Goal: Use online tool/utility

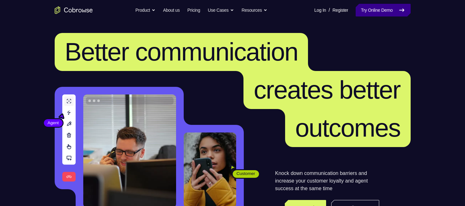
click at [381, 10] on link "Try Online Demo" at bounding box center [382, 10] width 55 height 13
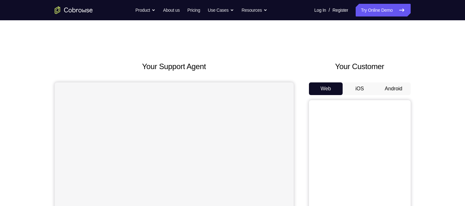
click at [396, 88] on button "Android" at bounding box center [393, 89] width 34 height 13
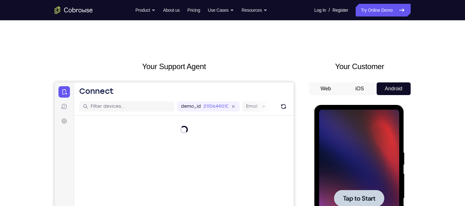
click at [363, 197] on span "Tap to Start" at bounding box center [359, 199] width 32 height 6
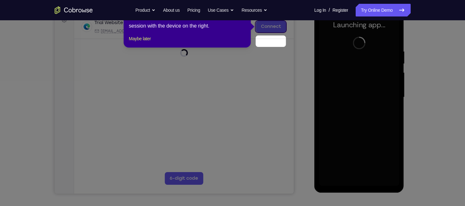
scroll to position [83, 0]
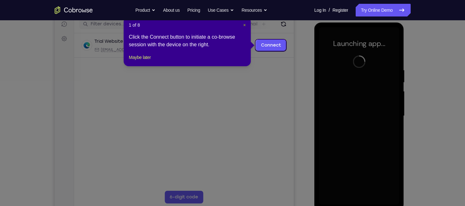
click at [243, 26] on span "×" at bounding box center [244, 25] width 3 height 5
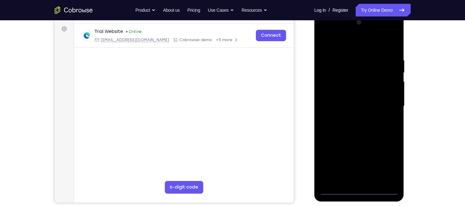
scroll to position [93, 0]
click at [360, 192] on div at bounding box center [359, 106] width 80 height 178
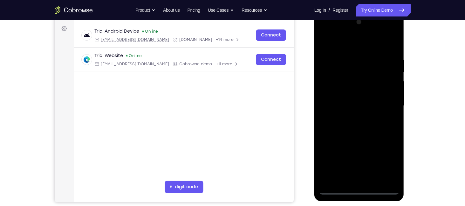
click at [388, 159] on div at bounding box center [359, 106] width 80 height 178
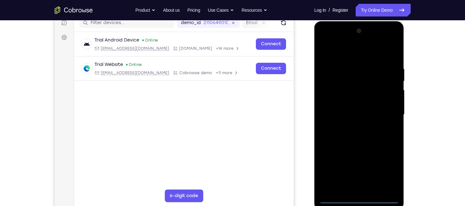
scroll to position [84, 0]
click at [336, 54] on div at bounding box center [359, 115] width 80 height 178
click at [387, 113] on div at bounding box center [359, 115] width 80 height 178
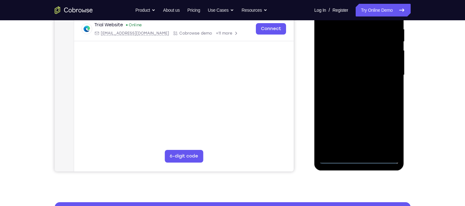
scroll to position [124, 0]
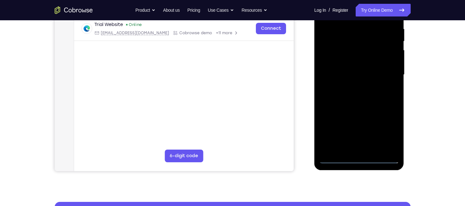
click at [352, 88] on div at bounding box center [359, 75] width 80 height 178
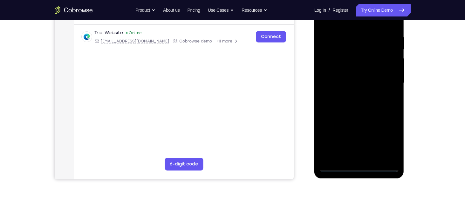
scroll to position [116, 0]
click at [350, 96] on div at bounding box center [359, 83] width 80 height 178
click at [354, 70] on div at bounding box center [359, 83] width 80 height 178
click at [355, 55] on div at bounding box center [359, 83] width 80 height 178
click at [344, 59] on div at bounding box center [359, 83] width 80 height 178
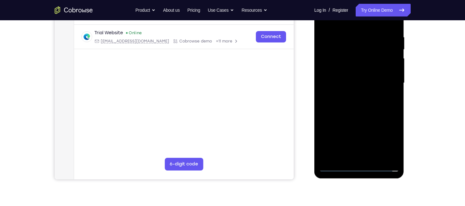
drag, startPoint x: 349, startPoint y: 68, endPoint x: 341, endPoint y: 72, distance: 8.2
click at [341, 72] on div at bounding box center [359, 83] width 80 height 178
click at [358, 82] on div at bounding box center [359, 83] width 80 height 178
click at [365, 103] on div at bounding box center [359, 83] width 80 height 178
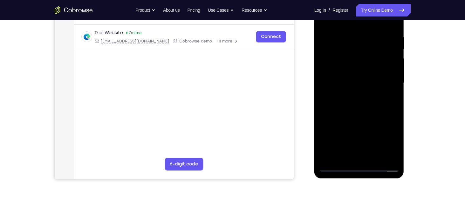
click at [365, 103] on div at bounding box center [359, 83] width 80 height 178
click at [392, 31] on div at bounding box center [359, 83] width 80 height 178
drag, startPoint x: 369, startPoint y: 24, endPoint x: 429, endPoint y: 20, distance: 60.2
click at [405, 20] on html "Online web based iOS Simulators and Android Emulators. Run iPhone, iPad, Mobile…" at bounding box center [359, 85] width 91 height 191
click at [366, 156] on div at bounding box center [359, 83] width 80 height 178
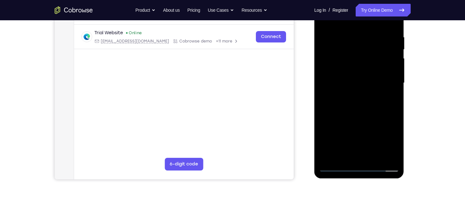
click at [368, 103] on div at bounding box center [359, 83] width 80 height 178
click at [353, 155] on div at bounding box center [359, 83] width 80 height 178
click at [352, 102] on div at bounding box center [359, 83] width 80 height 178
click at [355, 101] on div at bounding box center [359, 83] width 80 height 178
click at [353, 155] on div at bounding box center [359, 83] width 80 height 178
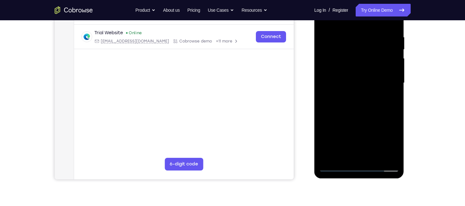
click at [357, 104] on div at bounding box center [359, 83] width 80 height 178
click at [358, 99] on div at bounding box center [359, 83] width 80 height 178
click at [365, 155] on div at bounding box center [359, 83] width 80 height 178
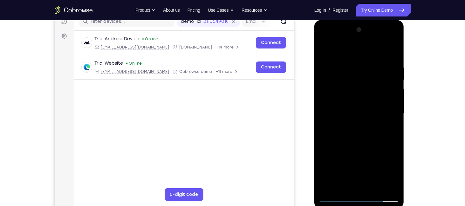
scroll to position [84, 0]
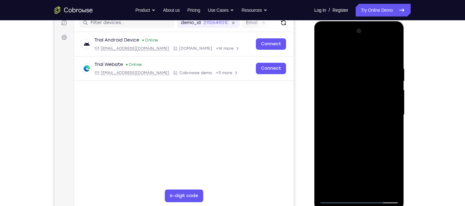
drag, startPoint x: 363, startPoint y: 126, endPoint x: 355, endPoint y: 190, distance: 64.4
click at [355, 190] on div at bounding box center [359, 115] width 80 height 178
click at [391, 62] on div at bounding box center [359, 115] width 80 height 178
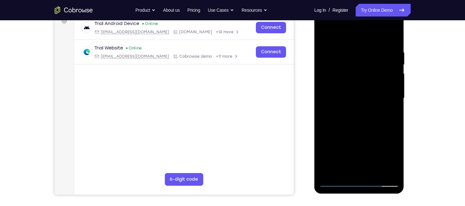
scroll to position [101, 0]
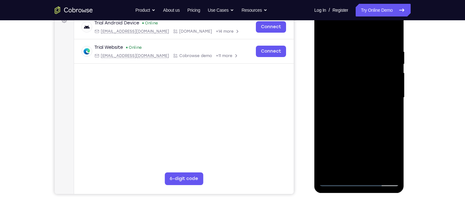
click at [392, 41] on div at bounding box center [359, 98] width 80 height 178
click at [395, 32] on div at bounding box center [359, 98] width 80 height 178
drag, startPoint x: 43, startPoint y: 62, endPoint x: 302, endPoint y: 44, distance: 259.9
click at [302, 44] on div "Your Support Agent Your Customer Web iOS Android" at bounding box center [233, 77] width 356 height 235
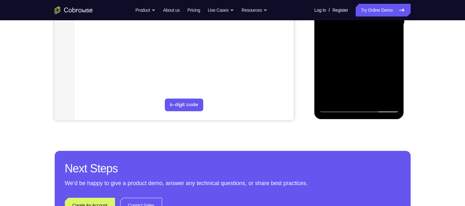
scroll to position [175, 0]
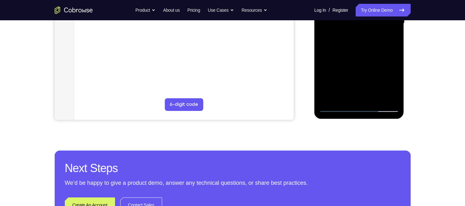
click at [373, 93] on div at bounding box center [359, 24] width 80 height 178
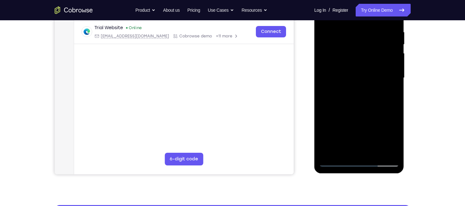
scroll to position [119, 0]
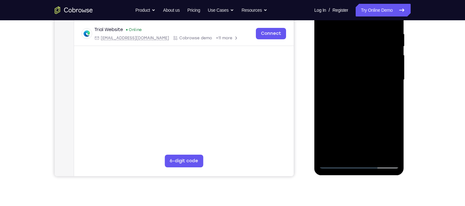
click at [359, 112] on div at bounding box center [359, 80] width 80 height 178
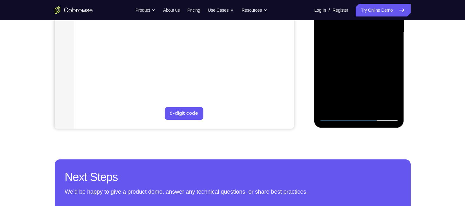
scroll to position [167, 0]
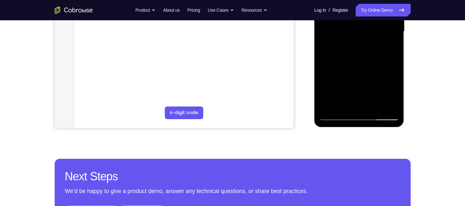
click at [336, 112] on div at bounding box center [359, 32] width 80 height 178
click at [335, 115] on div at bounding box center [359, 32] width 80 height 178
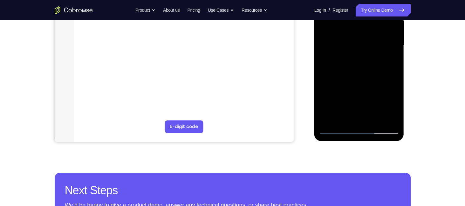
scroll to position [171, 0]
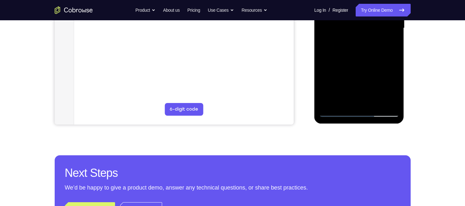
click at [336, 113] on div at bounding box center [359, 28] width 80 height 178
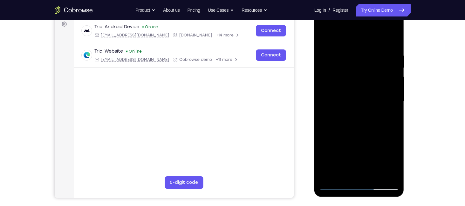
click at [352, 49] on div at bounding box center [359, 102] width 80 height 178
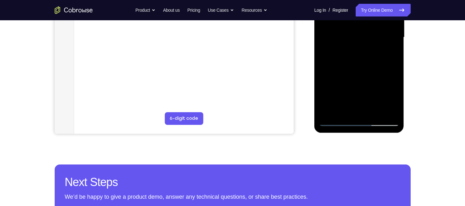
scroll to position [163, 0]
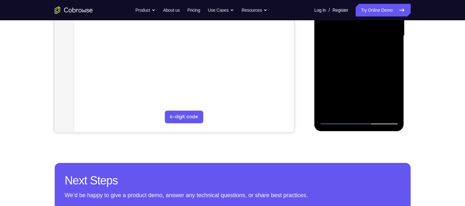
click at [392, 107] on div at bounding box center [359, 36] width 80 height 178
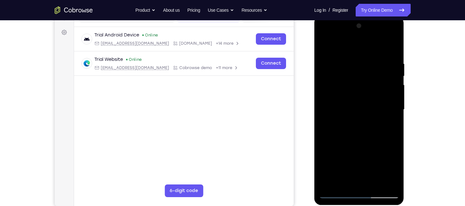
scroll to position [88, 0]
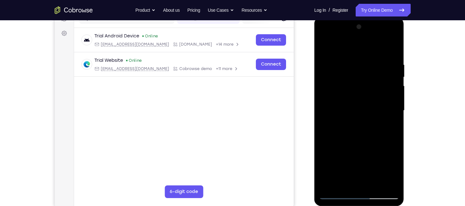
drag, startPoint x: 328, startPoint y: 76, endPoint x: 413, endPoint y: 81, distance: 84.9
click at [405, 81] on html "Online web based iOS Simulators and Android Emulators. Run iPhone, iPad, Mobile…" at bounding box center [359, 112] width 91 height 191
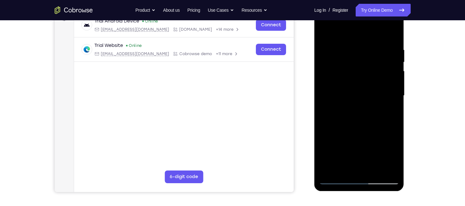
scroll to position [102, 0]
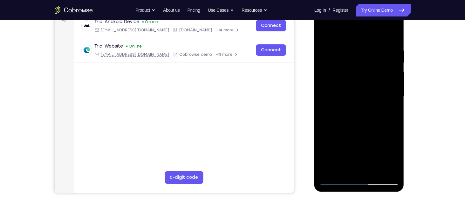
click at [391, 89] on div at bounding box center [359, 97] width 80 height 178
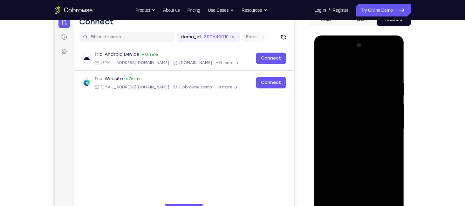
scroll to position [69, 0]
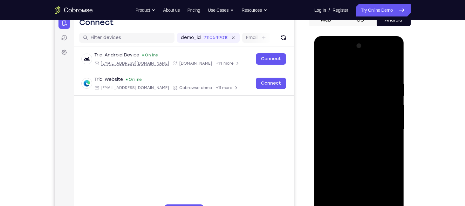
click at [341, 67] on div at bounding box center [359, 130] width 80 height 178
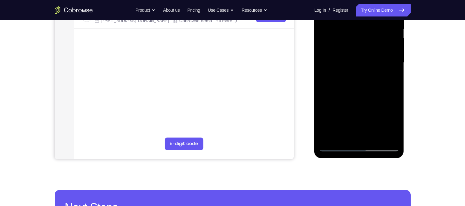
scroll to position [135, 0]
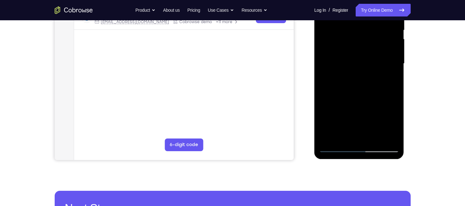
click at [327, 56] on div at bounding box center [359, 64] width 80 height 178
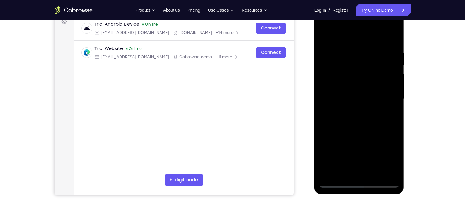
scroll to position [99, 0]
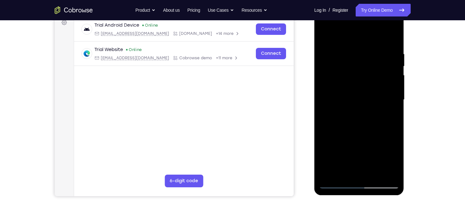
click at [394, 79] on div at bounding box center [359, 100] width 80 height 178
click at [389, 61] on div at bounding box center [359, 100] width 80 height 178
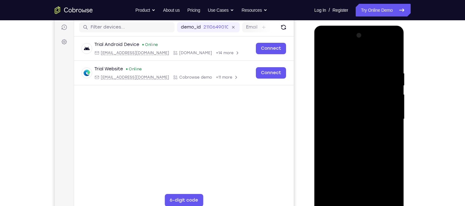
scroll to position [74, 0]
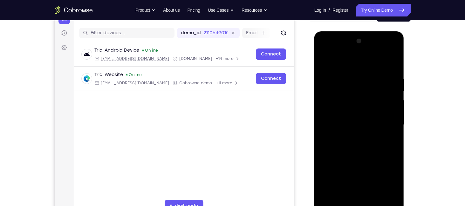
click at [392, 79] on div at bounding box center [359, 125] width 80 height 178
click at [395, 44] on div at bounding box center [359, 125] width 80 height 178
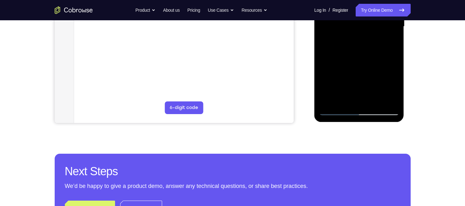
scroll to position [172, 0]
click at [331, 102] on div at bounding box center [359, 26] width 80 height 178
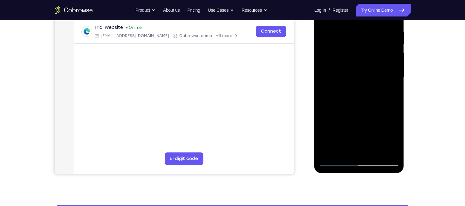
scroll to position [99, 0]
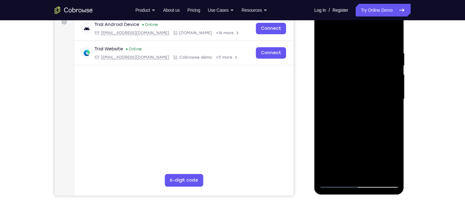
drag, startPoint x: 372, startPoint y: 50, endPoint x: 323, endPoint y: 42, distance: 50.2
click at [323, 42] on div at bounding box center [359, 99] width 80 height 178
drag, startPoint x: 374, startPoint y: 52, endPoint x: 336, endPoint y: 52, distance: 37.5
click at [336, 52] on div at bounding box center [359, 99] width 80 height 178
drag, startPoint x: 365, startPoint y: 50, endPoint x: 343, endPoint y: 48, distance: 22.3
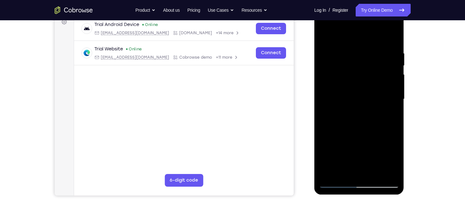
click at [343, 48] on div at bounding box center [359, 99] width 80 height 178
click at [346, 50] on div at bounding box center [359, 99] width 80 height 178
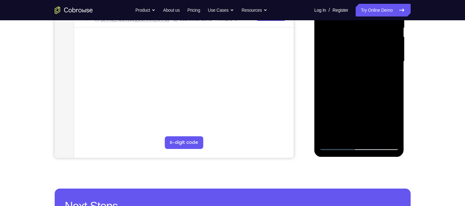
scroll to position [137, 0]
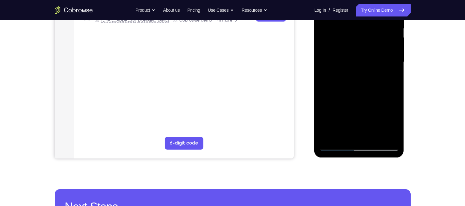
click at [393, 83] on div at bounding box center [359, 62] width 80 height 178
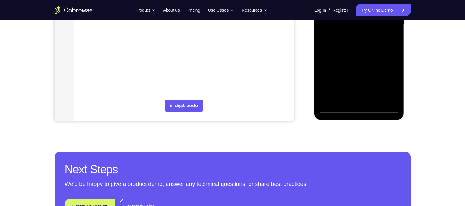
scroll to position [177, 0]
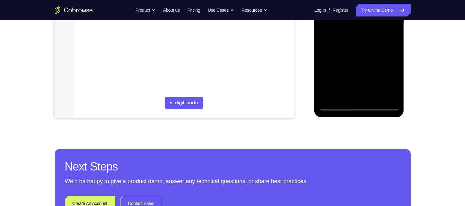
click at [331, 70] on div at bounding box center [359, 22] width 80 height 178
click at [385, 96] on div at bounding box center [359, 22] width 80 height 178
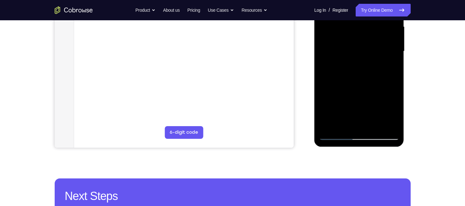
click at [391, 84] on div at bounding box center [359, 52] width 80 height 178
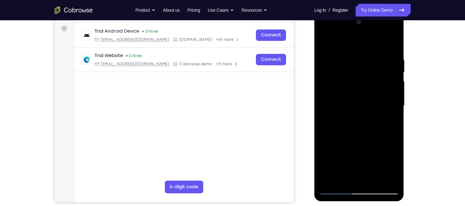
click at [391, 84] on div at bounding box center [359, 106] width 80 height 178
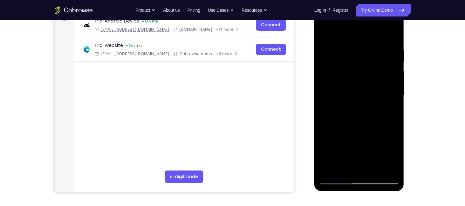
scroll to position [103, 0]
click at [327, 54] on div at bounding box center [359, 96] width 80 height 178
drag, startPoint x: 335, startPoint y: 85, endPoint x: 330, endPoint y: 70, distance: 16.1
click at [330, 70] on div at bounding box center [359, 96] width 80 height 178
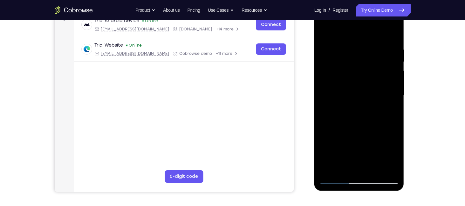
drag, startPoint x: 368, startPoint y: 69, endPoint x: 305, endPoint y: 73, distance: 63.6
click at [314, 73] on html "Online web based iOS Simulators and Android Emulators. Run iPhone, iPad, Mobile…" at bounding box center [359, 97] width 91 height 191
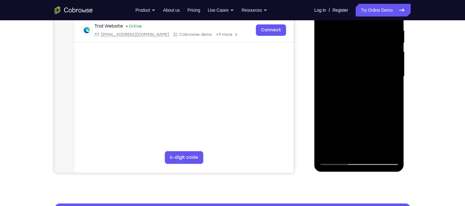
scroll to position [122, 0]
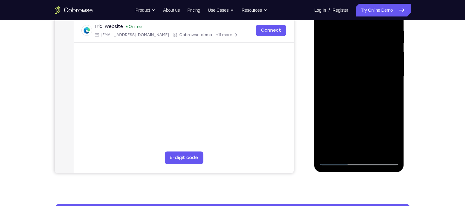
click at [390, 57] on div at bounding box center [359, 77] width 80 height 178
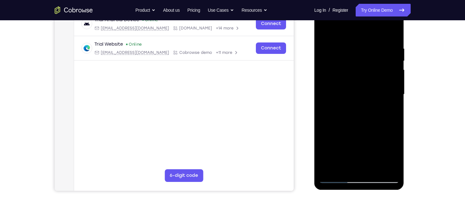
scroll to position [141, 0]
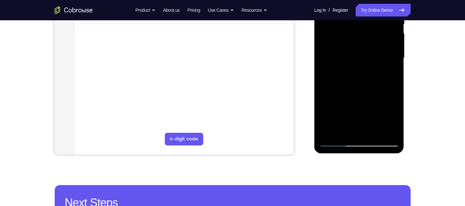
click at [388, 61] on div at bounding box center [359, 58] width 80 height 178
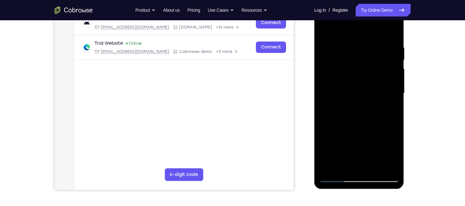
click at [328, 50] on div at bounding box center [359, 94] width 80 height 178
click at [327, 60] on div at bounding box center [359, 94] width 80 height 178
click at [370, 68] on div at bounding box center [359, 94] width 80 height 178
click at [358, 84] on div at bounding box center [359, 94] width 80 height 178
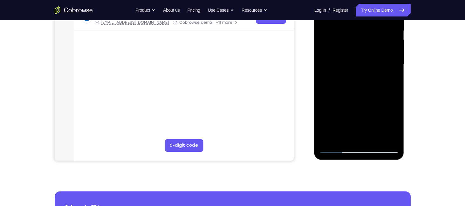
scroll to position [148, 0]
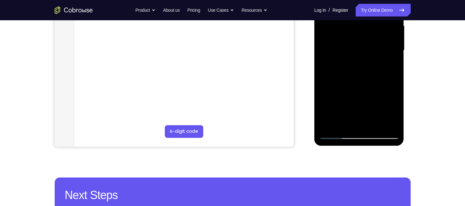
click at [329, 88] on div at bounding box center [359, 51] width 80 height 178
click at [394, 52] on div at bounding box center [359, 51] width 80 height 178
click at [330, 125] on div at bounding box center [359, 51] width 80 height 178
drag, startPoint x: 353, startPoint y: 89, endPoint x: 362, endPoint y: 30, distance: 59.2
click at [362, 30] on div at bounding box center [359, 51] width 80 height 178
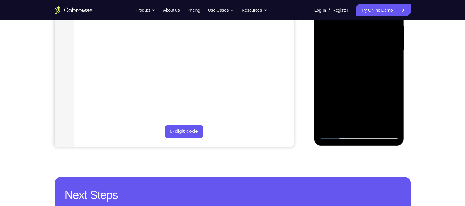
drag, startPoint x: 356, startPoint y: 73, endPoint x: 379, endPoint y: -11, distance: 87.6
click at [379, 0] on div at bounding box center [359, 51] width 80 height 178
click at [393, 75] on div at bounding box center [359, 51] width 80 height 178
click at [394, 75] on div at bounding box center [359, 51] width 80 height 178
drag, startPoint x: 373, startPoint y: 92, endPoint x: 380, endPoint y: 33, distance: 58.8
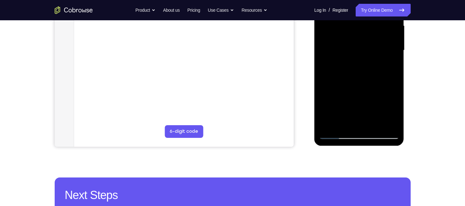
click at [380, 33] on div at bounding box center [359, 51] width 80 height 178
drag, startPoint x: 371, startPoint y: 95, endPoint x: 377, endPoint y: 37, distance: 58.2
click at [377, 37] on div at bounding box center [359, 51] width 80 height 178
drag, startPoint x: 351, startPoint y: 113, endPoint x: 363, endPoint y: 56, distance: 58.1
click at [363, 56] on div at bounding box center [359, 51] width 80 height 178
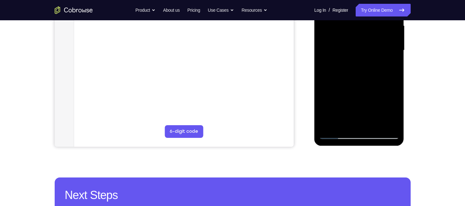
drag, startPoint x: 356, startPoint y: 79, endPoint x: 372, endPoint y: 6, distance: 75.0
click at [372, 6] on div at bounding box center [359, 51] width 80 height 178
drag, startPoint x: 350, startPoint y: 71, endPoint x: 380, endPoint y: -11, distance: 87.7
click at [380, 0] on div at bounding box center [359, 51] width 80 height 178
drag, startPoint x: 352, startPoint y: 94, endPoint x: 380, endPoint y: 5, distance: 93.2
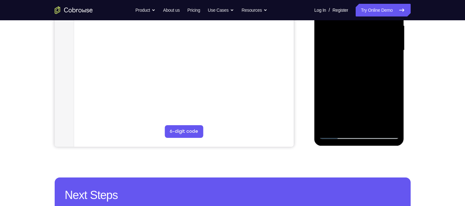
click at [380, 5] on div at bounding box center [359, 51] width 80 height 178
drag, startPoint x: 365, startPoint y: 81, endPoint x: 383, endPoint y: 27, distance: 56.8
click at [383, 27] on div at bounding box center [359, 51] width 80 height 178
click at [396, 59] on div at bounding box center [359, 51] width 80 height 178
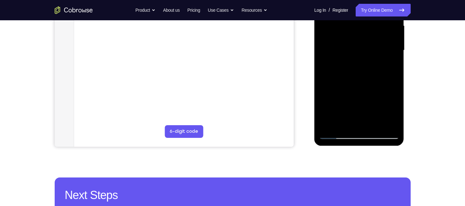
click at [396, 59] on div at bounding box center [359, 51] width 80 height 178
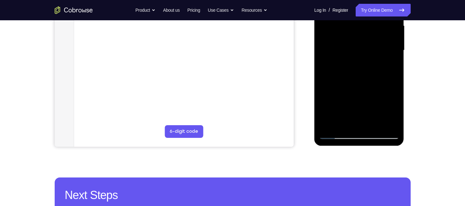
click at [396, 59] on div at bounding box center [359, 51] width 80 height 178
drag, startPoint x: 374, startPoint y: 91, endPoint x: 381, endPoint y: 24, distance: 67.0
click at [381, 24] on div at bounding box center [359, 51] width 80 height 178
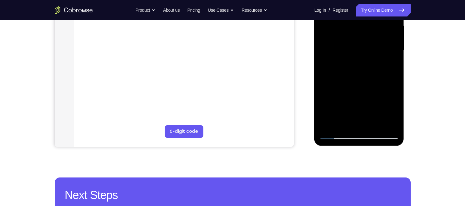
drag, startPoint x: 358, startPoint y: 101, endPoint x: 367, endPoint y: 65, distance: 37.6
click at [367, 65] on div at bounding box center [359, 51] width 80 height 178
drag, startPoint x: 359, startPoint y: 88, endPoint x: 367, endPoint y: 59, distance: 30.0
click at [367, 59] on div at bounding box center [359, 51] width 80 height 178
click at [396, 62] on div at bounding box center [359, 51] width 80 height 178
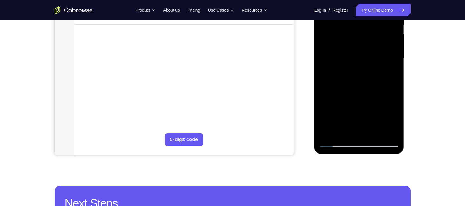
scroll to position [138, 0]
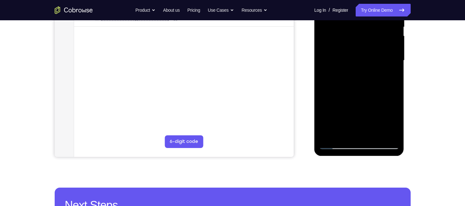
click at [395, 72] on div at bounding box center [359, 61] width 80 height 178
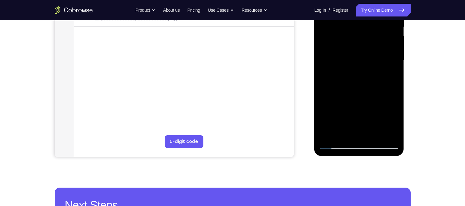
click at [395, 72] on div at bounding box center [359, 61] width 80 height 178
drag, startPoint x: 390, startPoint y: 82, endPoint x: 380, endPoint y: 38, distance: 45.5
click at [380, 38] on div at bounding box center [359, 61] width 80 height 178
drag, startPoint x: 366, startPoint y: 94, endPoint x: 374, endPoint y: 24, distance: 70.0
click at [374, 26] on div at bounding box center [359, 61] width 80 height 178
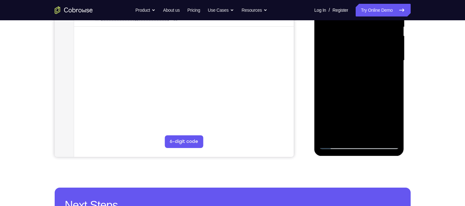
drag, startPoint x: 357, startPoint y: 96, endPoint x: 367, endPoint y: 19, distance: 77.1
click at [367, 19] on div at bounding box center [359, 61] width 80 height 178
drag, startPoint x: 353, startPoint y: 92, endPoint x: 348, endPoint y: 132, distance: 40.4
click at [348, 132] on div at bounding box center [359, 61] width 80 height 178
drag, startPoint x: 356, startPoint y: 83, endPoint x: 349, endPoint y: 125, distance: 42.8
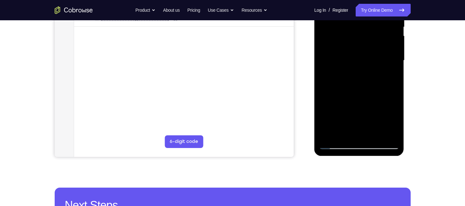
click at [349, 125] on div at bounding box center [359, 61] width 80 height 178
drag, startPoint x: 362, startPoint y: 54, endPoint x: 360, endPoint y: 89, distance: 35.0
click at [360, 89] on div at bounding box center [359, 61] width 80 height 178
click at [395, 78] on div at bounding box center [359, 61] width 80 height 178
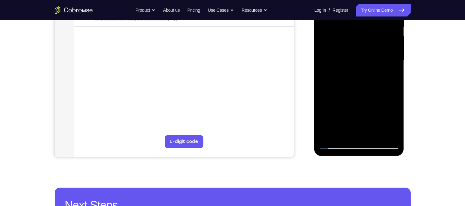
click at [394, 78] on div at bounding box center [359, 61] width 80 height 178
click at [395, 78] on div at bounding box center [359, 61] width 80 height 178
click at [395, 76] on div at bounding box center [359, 61] width 80 height 178
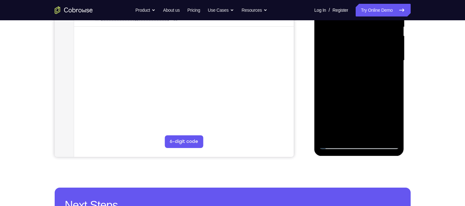
click at [395, 76] on div at bounding box center [359, 61] width 80 height 178
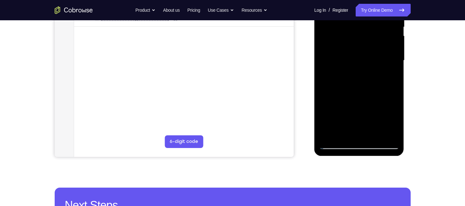
click at [395, 76] on div at bounding box center [359, 61] width 80 height 178
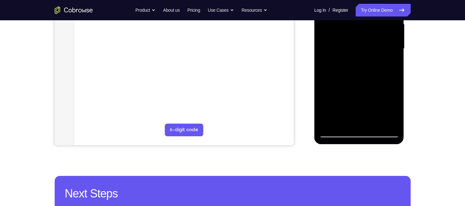
scroll to position [152, 0]
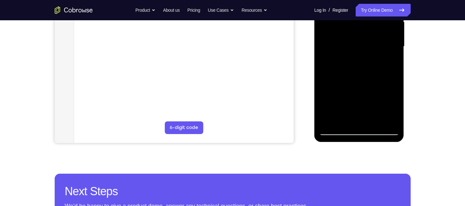
drag, startPoint x: 395, startPoint y: 62, endPoint x: 390, endPoint y: 34, distance: 27.7
click at [390, 34] on div at bounding box center [359, 47] width 80 height 178
drag, startPoint x: 383, startPoint y: 83, endPoint x: 392, endPoint y: 19, distance: 65.1
click at [392, 19] on div at bounding box center [359, 47] width 80 height 178
drag, startPoint x: 378, startPoint y: 71, endPoint x: 385, endPoint y: 32, distance: 39.1
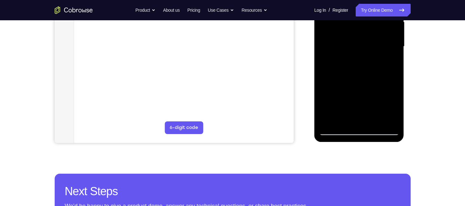
click at [385, 32] on div at bounding box center [359, 47] width 80 height 178
drag, startPoint x: 378, startPoint y: 71, endPoint x: 392, endPoint y: 0, distance: 73.1
click at [392, 0] on div at bounding box center [359, 47] width 80 height 178
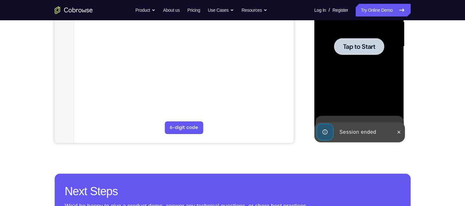
click at [361, 34] on div at bounding box center [359, 47] width 80 height 178
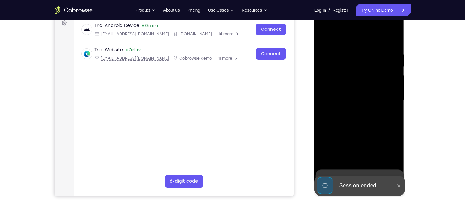
scroll to position [99, 0]
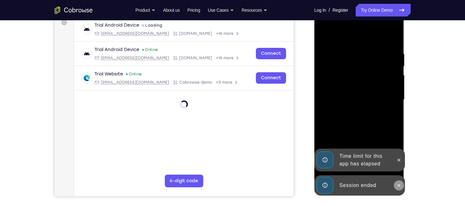
click at [400, 184] on icon at bounding box center [398, 185] width 5 height 5
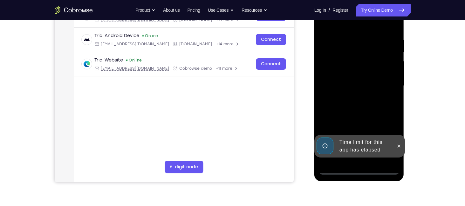
scroll to position [113, 0]
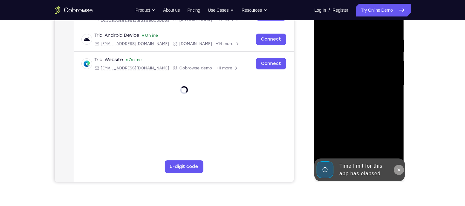
click at [401, 170] on button at bounding box center [399, 170] width 10 height 10
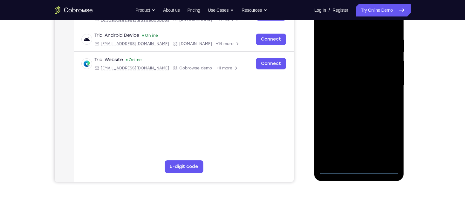
click at [362, 170] on div at bounding box center [359, 86] width 80 height 178
click at [382, 143] on div at bounding box center [359, 86] width 80 height 178
click at [338, 24] on div at bounding box center [359, 86] width 80 height 178
click at [334, 65] on div at bounding box center [359, 86] width 80 height 178
click at [352, 85] on div at bounding box center [359, 86] width 80 height 178
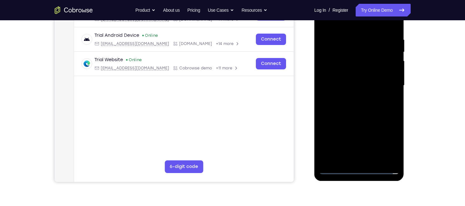
click at [352, 82] on div at bounding box center [359, 86] width 80 height 178
click at [359, 93] on div at bounding box center [359, 86] width 80 height 178
click at [369, 101] on div at bounding box center [359, 86] width 80 height 178
click at [389, 78] on div at bounding box center [359, 86] width 80 height 178
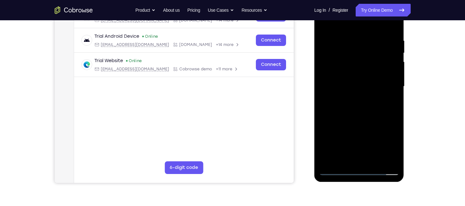
click at [351, 83] on div at bounding box center [359, 87] width 80 height 178
click at [393, 80] on div at bounding box center [359, 87] width 80 height 178
click at [379, 96] on div at bounding box center [359, 87] width 80 height 178
drag, startPoint x: 334, startPoint y: 26, endPoint x: 432, endPoint y: 32, distance: 97.7
click at [405, 32] on html "Online web based iOS Simulators and Android Emulators. Run iPhone, iPad, Mobile…" at bounding box center [359, 88] width 91 height 191
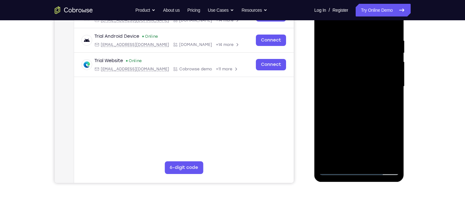
click at [370, 102] on div at bounding box center [359, 87] width 80 height 178
click at [392, 81] on div at bounding box center [359, 87] width 80 height 178
click at [336, 84] on div at bounding box center [359, 87] width 80 height 178
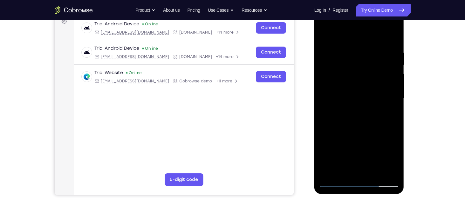
scroll to position [100, 0]
click at [376, 105] on div at bounding box center [359, 99] width 80 height 178
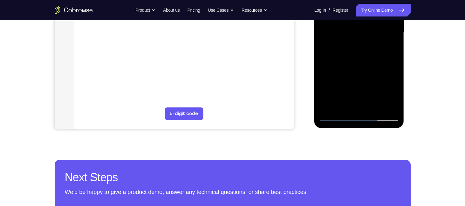
scroll to position [176, 0]
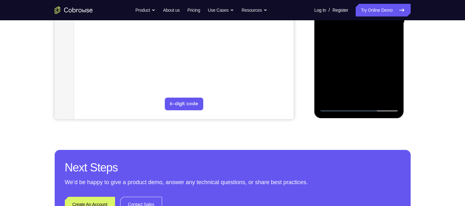
click at [364, 76] on div at bounding box center [359, 23] width 80 height 178
click at [364, 94] on div at bounding box center [359, 23] width 80 height 178
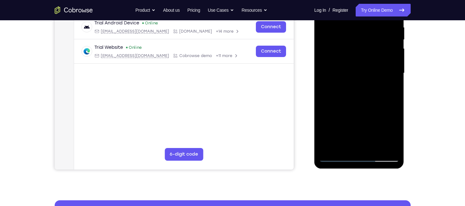
scroll to position [125, 0]
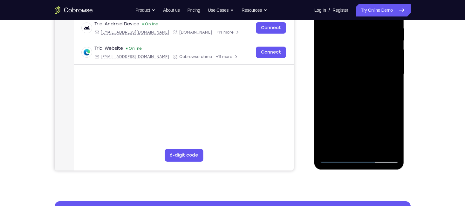
drag, startPoint x: 359, startPoint y: 99, endPoint x: 357, endPoint y: 57, distance: 41.7
click at [357, 57] on div at bounding box center [359, 74] width 80 height 178
drag, startPoint x: 353, startPoint y: 85, endPoint x: 356, endPoint y: 49, distance: 36.9
click at [356, 49] on div at bounding box center [359, 74] width 80 height 178
drag, startPoint x: 352, startPoint y: 101, endPoint x: 360, endPoint y: 111, distance: 13.6
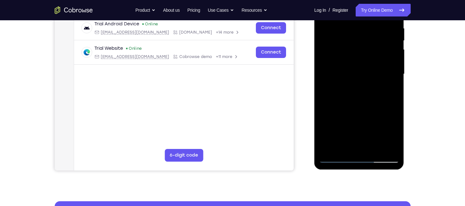
click at [360, 111] on div at bounding box center [359, 74] width 80 height 178
drag, startPoint x: 366, startPoint y: 97, endPoint x: 375, endPoint y: 122, distance: 27.0
click at [375, 122] on div at bounding box center [359, 74] width 80 height 178
click at [370, 61] on div at bounding box center [359, 74] width 80 height 178
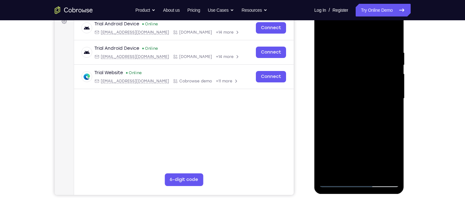
scroll to position [72, 0]
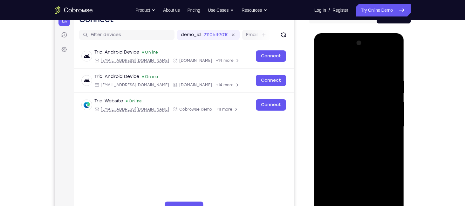
click at [323, 62] on div at bounding box center [359, 127] width 80 height 178
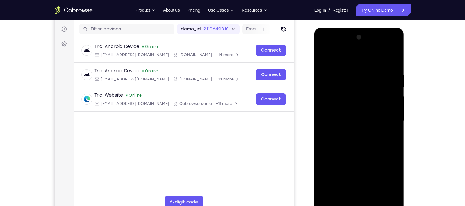
scroll to position [78, 0]
drag, startPoint x: 348, startPoint y: 70, endPoint x: 345, endPoint y: 96, distance: 26.5
click at [345, 96] on div at bounding box center [359, 121] width 80 height 178
click at [340, 64] on div at bounding box center [359, 121] width 80 height 178
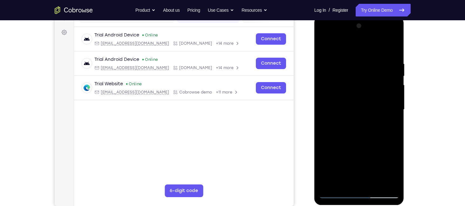
scroll to position [89, 0]
click at [353, 46] on div at bounding box center [359, 110] width 80 height 178
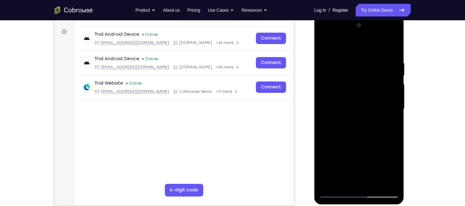
scroll to position [79, 0]
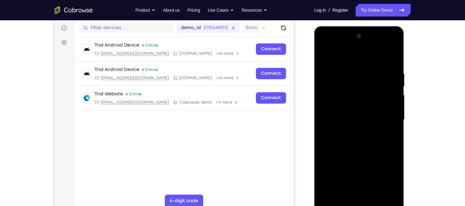
click at [322, 56] on div at bounding box center [359, 120] width 80 height 178
click at [380, 55] on div at bounding box center [359, 120] width 80 height 178
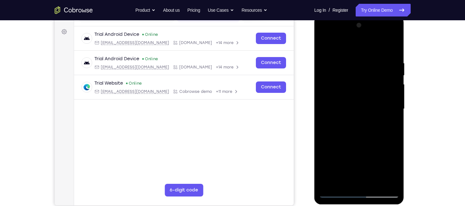
scroll to position [97, 0]
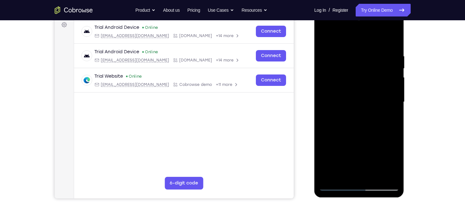
click at [346, 109] on div at bounding box center [359, 102] width 80 height 178
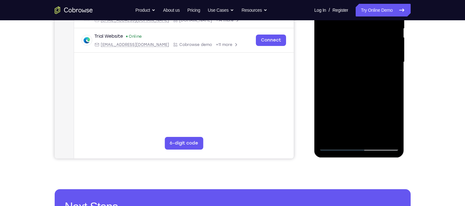
scroll to position [89, 0]
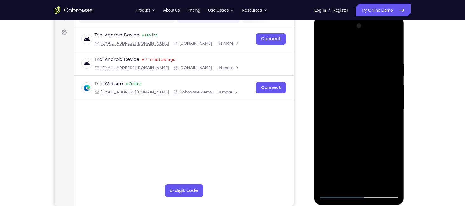
click at [329, 64] on div at bounding box center [359, 110] width 80 height 178
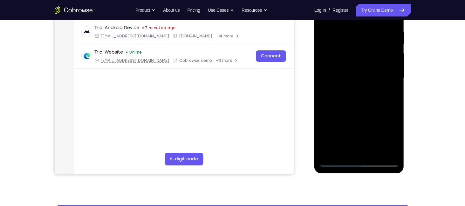
scroll to position [119, 0]
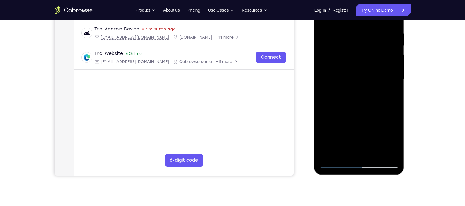
drag, startPoint x: 344, startPoint y: 100, endPoint x: 341, endPoint y: 52, distance: 48.1
click at [341, 52] on div at bounding box center [359, 79] width 80 height 178
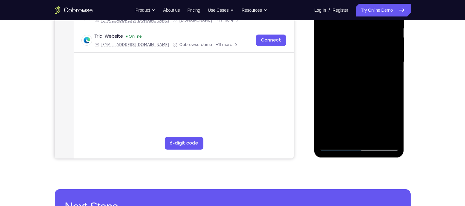
scroll to position [137, 0]
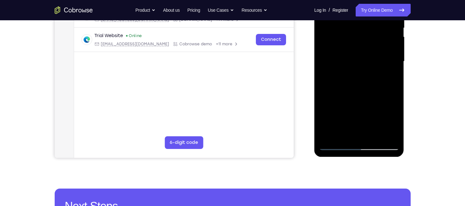
drag, startPoint x: 335, startPoint y: 84, endPoint x: 333, endPoint y: 57, distance: 26.4
drag, startPoint x: 19, startPoint y: 90, endPoint x: 308, endPoint y: 103, distance: 289.0
click at [308, 103] on div "Your Support Agent Your Customer Web iOS Android" at bounding box center [233, 41] width 356 height 235
drag, startPoint x: 327, startPoint y: 108, endPoint x: 326, endPoint y: 62, distance: 45.4
click at [326, 62] on div at bounding box center [359, 62] width 80 height 178
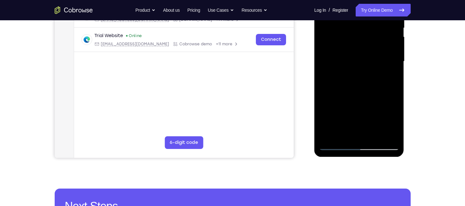
drag, startPoint x: 330, startPoint y: 101, endPoint x: 326, endPoint y: 57, distance: 44.1
click at [326, 57] on div at bounding box center [359, 62] width 80 height 178
drag, startPoint x: 331, startPoint y: 94, endPoint x: 332, endPoint y: 49, distance: 44.8
click at [332, 49] on div at bounding box center [359, 62] width 80 height 178
drag, startPoint x: 332, startPoint y: 109, endPoint x: 332, endPoint y: 49, distance: 59.7
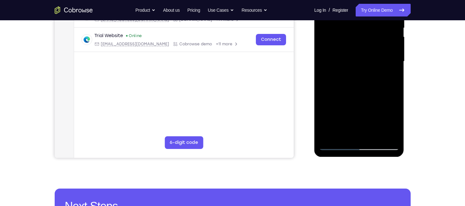
click at [332, 49] on div at bounding box center [359, 62] width 80 height 178
drag, startPoint x: 329, startPoint y: 95, endPoint x: 334, endPoint y: 35, distance: 59.6
click at [334, 35] on div at bounding box center [359, 62] width 80 height 178
drag, startPoint x: 328, startPoint y: 104, endPoint x: 329, endPoint y: 62, distance: 41.6
click at [329, 62] on div at bounding box center [359, 62] width 80 height 178
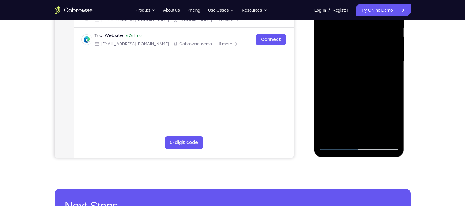
scroll to position [156, 0]
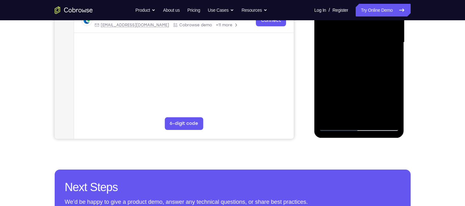
click at [332, 124] on div at bounding box center [359, 43] width 80 height 178
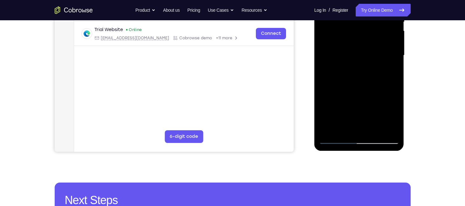
scroll to position [142, 0]
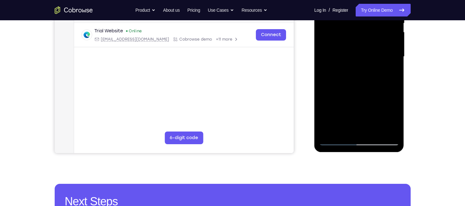
click at [336, 140] on div at bounding box center [359, 57] width 80 height 178
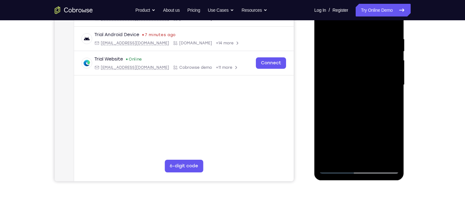
scroll to position [163, 0]
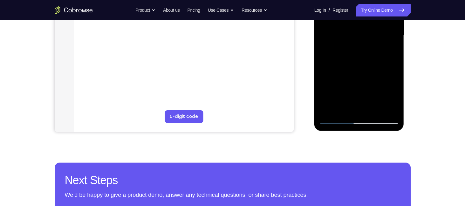
click at [340, 116] on div at bounding box center [359, 36] width 80 height 178
click at [336, 120] on div at bounding box center [359, 36] width 80 height 178
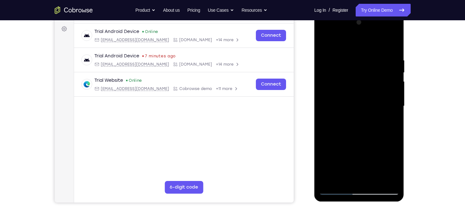
scroll to position [92, 0]
click at [328, 109] on div at bounding box center [359, 107] width 80 height 178
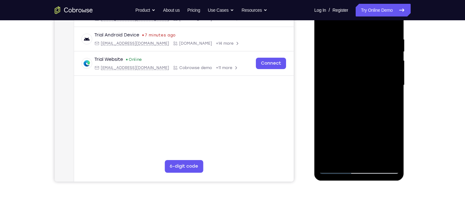
scroll to position [131, 0]
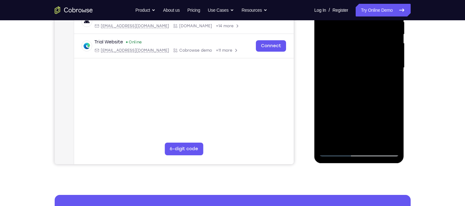
click at [335, 154] on div at bounding box center [359, 68] width 80 height 178
click at [339, 153] on div at bounding box center [359, 68] width 80 height 178
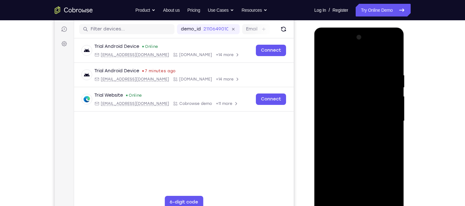
scroll to position [77, 0]
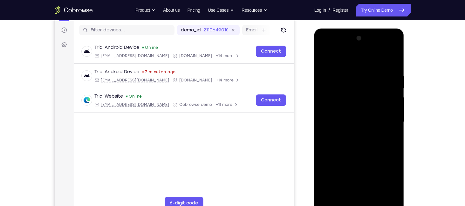
click at [385, 58] on div at bounding box center [359, 122] width 80 height 178
click at [342, 69] on div at bounding box center [359, 122] width 80 height 178
click at [348, 87] on div at bounding box center [359, 122] width 80 height 178
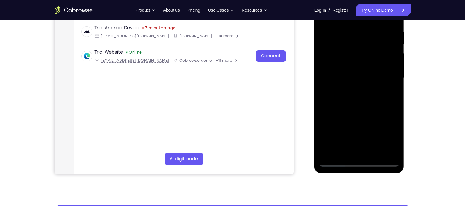
scroll to position [121, 0]
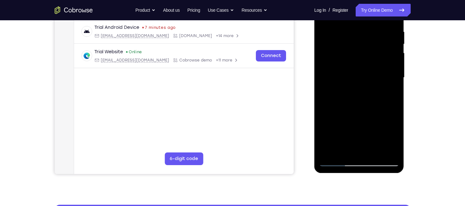
drag, startPoint x: 343, startPoint y: 139, endPoint x: 338, endPoint y: 93, distance: 46.7
click at [338, 93] on div at bounding box center [359, 78] width 80 height 178
drag, startPoint x: 338, startPoint y: 128, endPoint x: 341, endPoint y: 152, distance: 23.6
click at [341, 152] on div at bounding box center [359, 78] width 80 height 178
drag, startPoint x: 334, startPoint y: 65, endPoint x: 340, endPoint y: 118, distance: 53.0
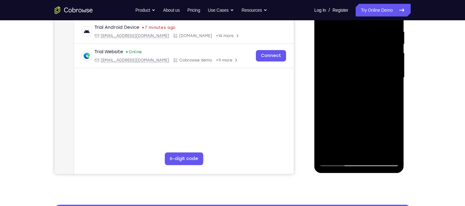
click at [340, 118] on div at bounding box center [359, 78] width 80 height 178
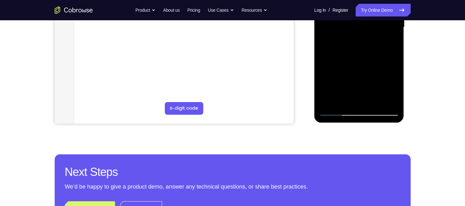
scroll to position [172, 0]
click at [339, 111] on div at bounding box center [359, 27] width 80 height 178
drag, startPoint x: 323, startPoint y: 97, endPoint x: 340, endPoint y: 51, distance: 48.4
click at [340, 51] on div at bounding box center [359, 27] width 80 height 178
click at [328, 56] on div at bounding box center [359, 27] width 80 height 178
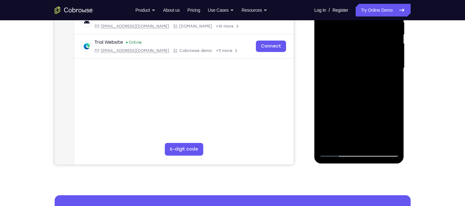
scroll to position [133, 0]
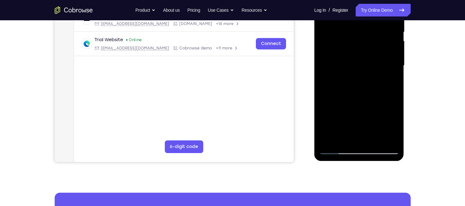
drag, startPoint x: 368, startPoint y: 100, endPoint x: 358, endPoint y: 66, distance: 35.7
click at [358, 66] on div at bounding box center [359, 66] width 80 height 178
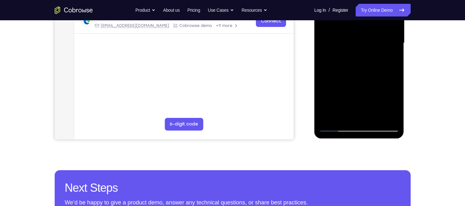
scroll to position [156, 0]
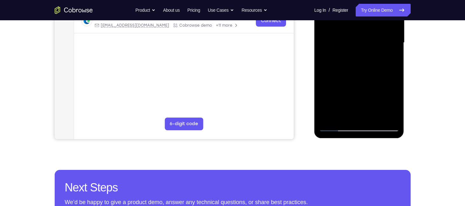
drag, startPoint x: 354, startPoint y: 67, endPoint x: 358, endPoint y: 112, distance: 44.7
click at [358, 112] on div at bounding box center [359, 43] width 80 height 178
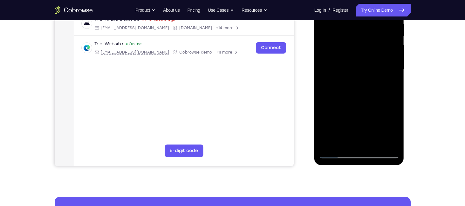
scroll to position [127, 0]
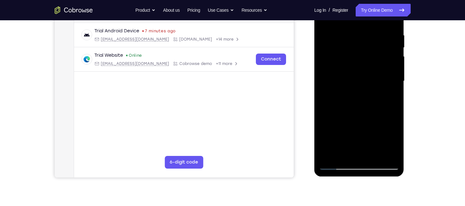
scroll to position [117, 0]
click at [346, 77] on div at bounding box center [359, 82] width 80 height 178
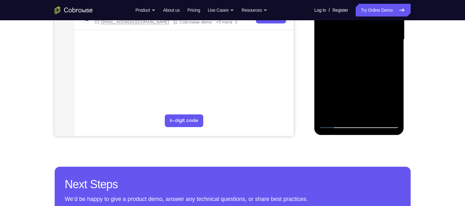
scroll to position [183, 0]
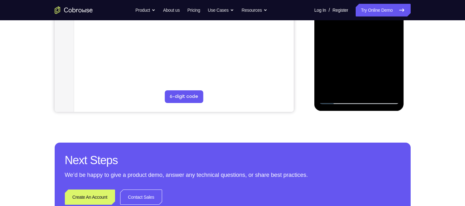
click at [336, 96] on div at bounding box center [359, 16] width 80 height 178
click at [336, 98] on div at bounding box center [359, 16] width 80 height 178
click at [337, 101] on div at bounding box center [359, 16] width 80 height 178
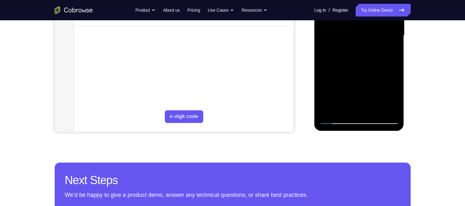
scroll to position [146, 0]
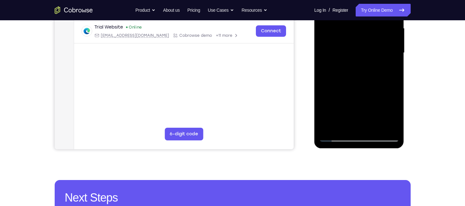
click at [344, 52] on div at bounding box center [359, 53] width 80 height 178
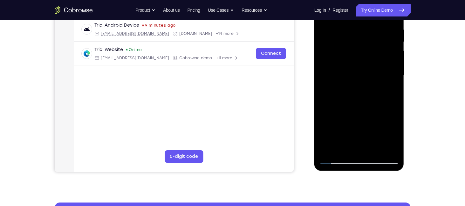
scroll to position [123, 0]
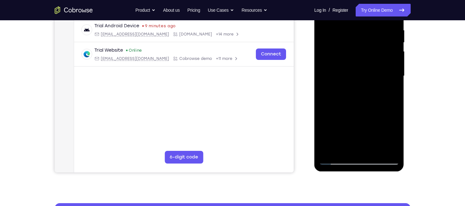
click at [336, 43] on div at bounding box center [359, 76] width 80 height 178
drag, startPoint x: 368, startPoint y: 90, endPoint x: 305, endPoint y: 87, distance: 63.6
click at [314, 87] on html "Online web based iOS Simulators and Android Emulators. Run iPhone, iPad, Mobile…" at bounding box center [359, 78] width 91 height 191
click at [336, 160] on div at bounding box center [359, 76] width 80 height 178
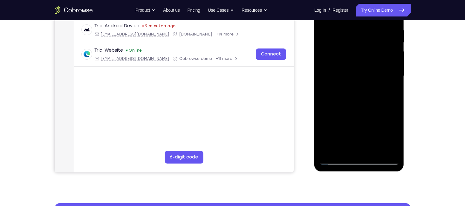
click at [333, 97] on div at bounding box center [359, 76] width 80 height 178
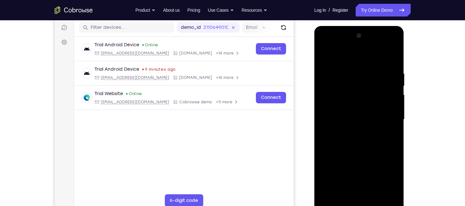
scroll to position [79, 0]
click at [324, 54] on div at bounding box center [359, 120] width 80 height 178
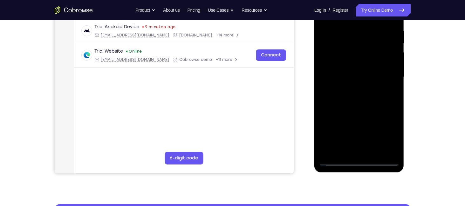
scroll to position [122, 0]
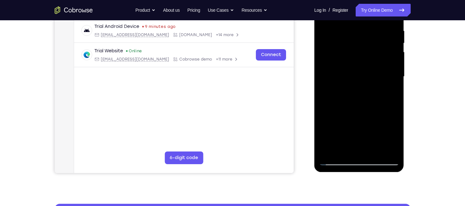
click at [332, 85] on div at bounding box center [359, 77] width 80 height 178
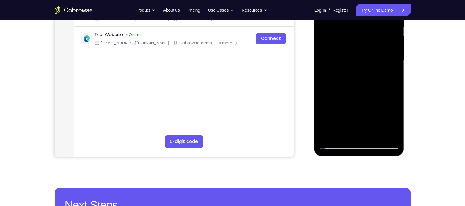
scroll to position [138, 0]
drag, startPoint x: 367, startPoint y: 107, endPoint x: 364, endPoint y: 44, distance: 63.3
click at [364, 44] on div at bounding box center [359, 60] width 80 height 178
drag, startPoint x: 357, startPoint y: 84, endPoint x: 356, endPoint y: 38, distance: 46.1
click at [356, 38] on div at bounding box center [359, 60] width 80 height 178
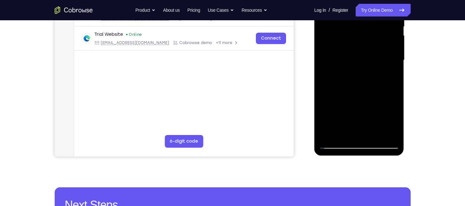
drag, startPoint x: 351, startPoint y: 104, endPoint x: 361, endPoint y: 34, distance: 70.7
click at [361, 34] on div at bounding box center [359, 60] width 80 height 178
drag, startPoint x: 352, startPoint y: 101, endPoint x: 353, endPoint y: 44, distance: 56.5
click at [353, 44] on div at bounding box center [359, 60] width 80 height 178
drag, startPoint x: 351, startPoint y: 89, endPoint x: 347, endPoint y: 38, distance: 51.7
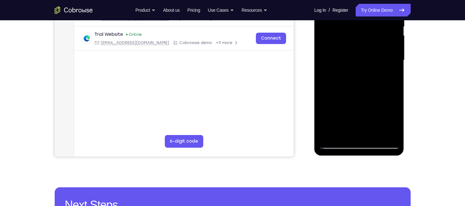
click at [347, 38] on div at bounding box center [359, 60] width 80 height 178
drag, startPoint x: 339, startPoint y: 65, endPoint x: 338, endPoint y: 38, distance: 27.0
click at [338, 38] on div at bounding box center [359, 60] width 80 height 178
drag, startPoint x: 340, startPoint y: 36, endPoint x: 345, endPoint y: 3, distance: 33.5
click at [345, 3] on div at bounding box center [359, 60] width 80 height 178
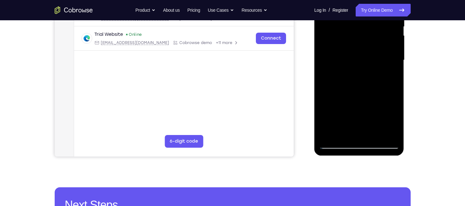
drag, startPoint x: 347, startPoint y: 80, endPoint x: 354, endPoint y: 0, distance: 80.4
click at [354, 0] on div at bounding box center [359, 60] width 80 height 178
drag, startPoint x: 344, startPoint y: 90, endPoint x: 362, endPoint y: 24, distance: 68.3
click at [362, 24] on div at bounding box center [359, 60] width 80 height 178
drag, startPoint x: 345, startPoint y: 89, endPoint x: 359, endPoint y: 24, distance: 66.3
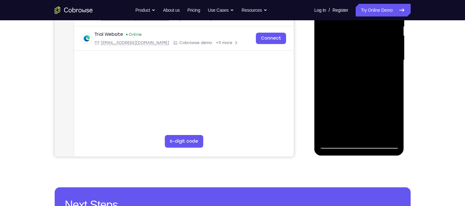
click at [359, 24] on div at bounding box center [359, 60] width 80 height 178
drag, startPoint x: 346, startPoint y: 78, endPoint x: 354, endPoint y: 29, distance: 49.6
click at [354, 30] on div at bounding box center [359, 60] width 80 height 178
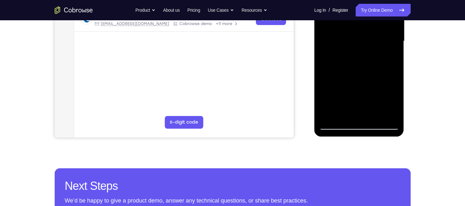
scroll to position [166, 0]
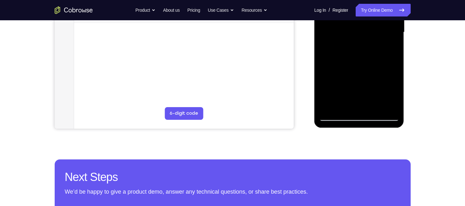
click at [337, 116] on div at bounding box center [359, 32] width 80 height 178
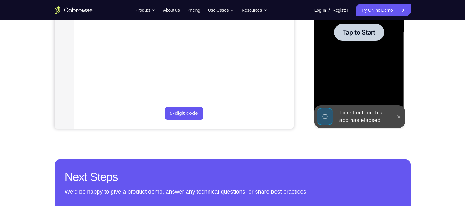
click at [368, 57] on div at bounding box center [359, 32] width 80 height 178
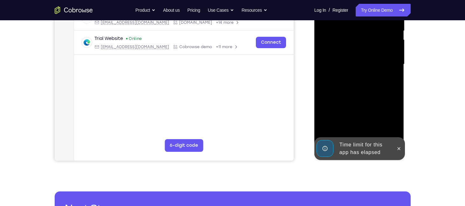
scroll to position [126, 0]
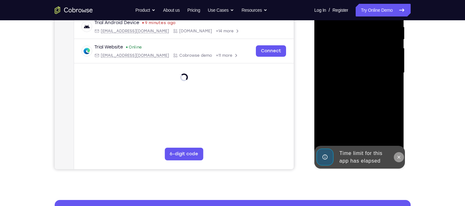
click at [399, 157] on icon at bounding box center [398, 157] width 5 height 5
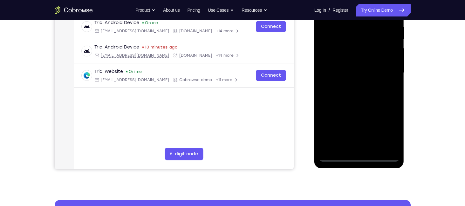
click at [364, 153] on div at bounding box center [359, 73] width 80 height 178
click at [360, 157] on div at bounding box center [359, 73] width 80 height 178
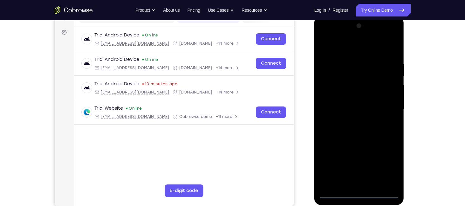
scroll to position [84, 0]
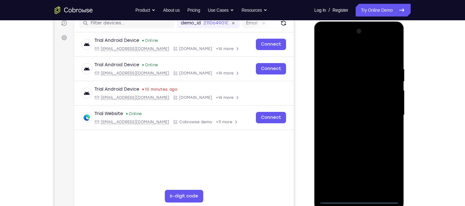
click at [383, 164] on div at bounding box center [359, 115] width 80 height 178
click at [385, 167] on div at bounding box center [359, 115] width 80 height 178
click at [340, 53] on div at bounding box center [359, 115] width 80 height 178
click at [388, 113] on div at bounding box center [359, 115] width 80 height 178
click at [353, 126] on div at bounding box center [359, 115] width 80 height 178
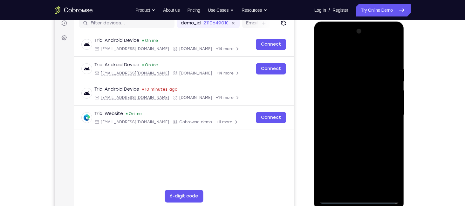
click at [358, 114] on div at bounding box center [359, 115] width 80 height 178
click at [359, 101] on div at bounding box center [359, 115] width 80 height 178
click at [361, 119] on div at bounding box center [359, 115] width 80 height 178
click at [360, 138] on div at bounding box center [359, 115] width 80 height 178
drag, startPoint x: 360, startPoint y: 138, endPoint x: 346, endPoint y: 138, distance: 14.0
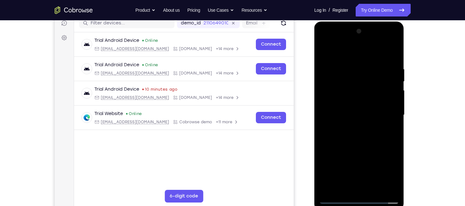
click at [346, 138] on div at bounding box center [359, 115] width 80 height 178
click at [353, 64] on div at bounding box center [359, 115] width 80 height 178
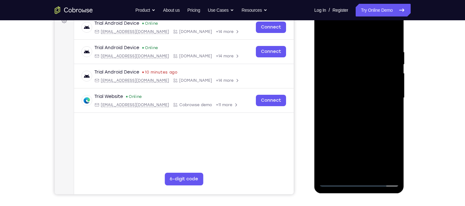
scroll to position [119, 0]
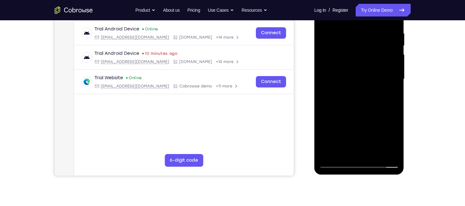
click at [393, 83] on div at bounding box center [359, 79] width 80 height 178
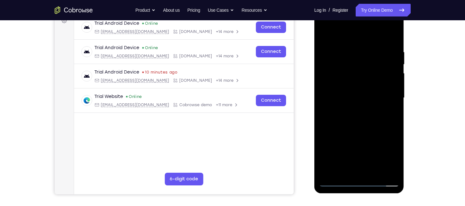
scroll to position [101, 0]
click at [395, 74] on div at bounding box center [359, 98] width 80 height 178
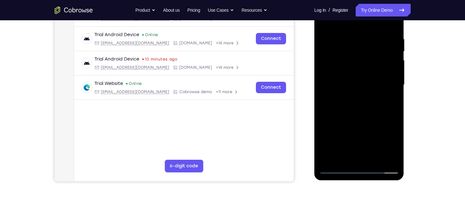
scroll to position [113, 0]
click at [395, 74] on div at bounding box center [359, 86] width 80 height 178
click at [337, 24] on div at bounding box center [359, 86] width 80 height 178
drag, startPoint x: 57, startPoint y: 122, endPoint x: 308, endPoint y: 101, distance: 251.8
click at [308, 101] on div "Your Support Agent Your Customer Web iOS Android" at bounding box center [233, 65] width 356 height 235
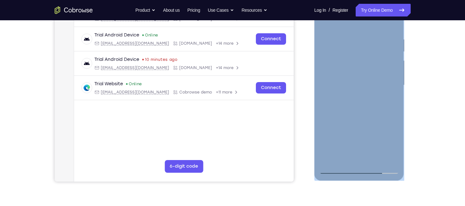
drag, startPoint x: 400, startPoint y: 131, endPoint x: 375, endPoint y: 83, distance: 53.7
click at [375, 83] on div at bounding box center [359, 86] width 90 height 189
click at [361, 120] on div at bounding box center [359, 86] width 80 height 178
drag, startPoint x: 361, startPoint y: 120, endPoint x: 362, endPoint y: 112, distance: 8.0
click at [362, 112] on div at bounding box center [359, 86] width 80 height 178
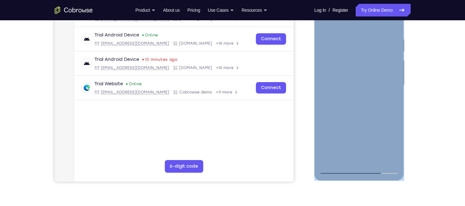
drag, startPoint x: 362, startPoint y: 112, endPoint x: 395, endPoint y: 79, distance: 46.7
click at [395, 79] on div at bounding box center [359, 86] width 80 height 178
click at [395, 87] on div at bounding box center [359, 86] width 80 height 178
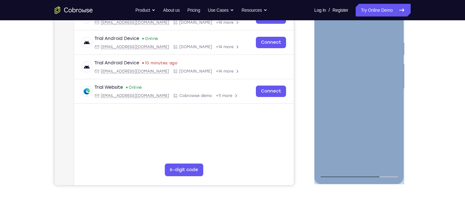
scroll to position [125, 0]
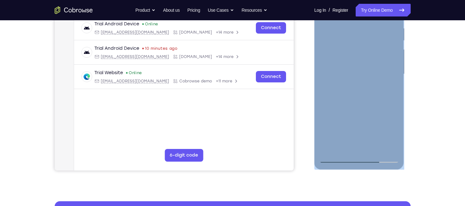
click at [393, 73] on div at bounding box center [359, 74] width 80 height 178
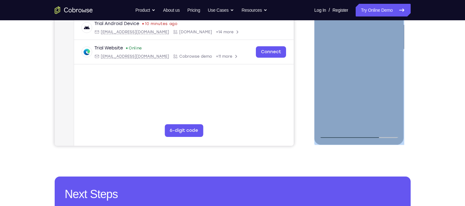
scroll to position [150, 0]
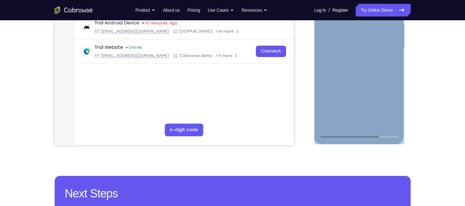
click at [337, 132] on div at bounding box center [359, 49] width 80 height 178
click at [385, 92] on div at bounding box center [359, 49] width 80 height 178
click at [395, 48] on div at bounding box center [359, 49] width 80 height 178
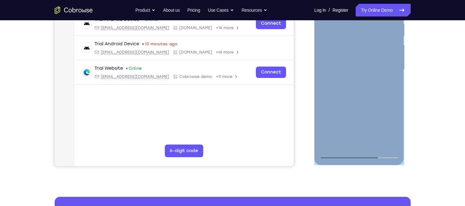
scroll to position [129, 0]
click at [394, 70] on div at bounding box center [359, 70] width 80 height 178
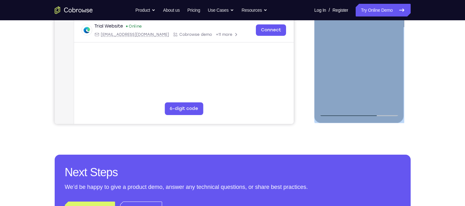
scroll to position [178, 0]
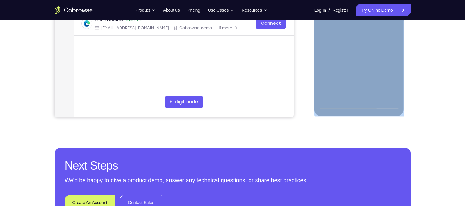
click at [337, 105] on div at bounding box center [359, 21] width 80 height 178
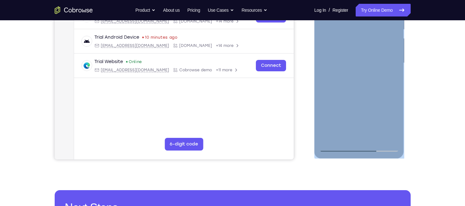
scroll to position [136, 0]
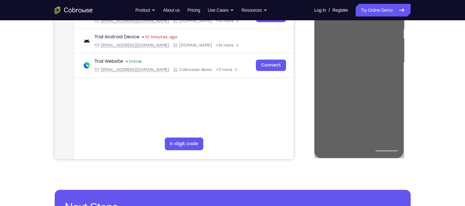
click at [297, 91] on div "Your Support Agent Your Customer Web iOS Android" at bounding box center [233, 42] width 356 height 235
click at [304, 98] on div "Your Support Agent Your Customer Web iOS Android" at bounding box center [233, 42] width 356 height 235
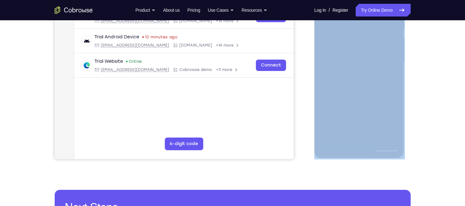
click at [304, 98] on div "Your Support Agent Your Customer Web iOS Android" at bounding box center [233, 42] width 356 height 235
click at [306, 98] on div "Your Support Agent Your Customer Web iOS Android" at bounding box center [233, 42] width 356 height 235
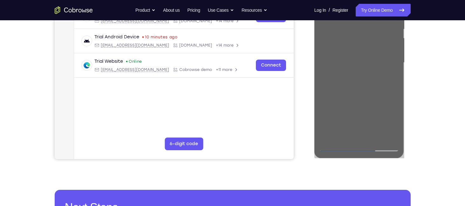
click at [306, 98] on div "Your Support Agent Your Customer Web iOS Android" at bounding box center [233, 42] width 356 height 235
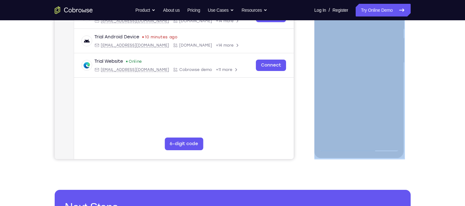
click at [306, 98] on div "Your Support Agent Your Customer Web iOS Android" at bounding box center [233, 42] width 356 height 235
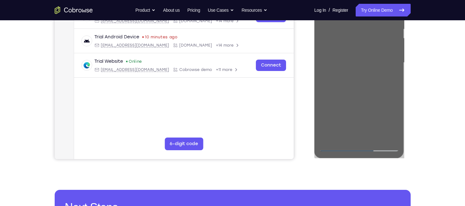
click at [314, 91] on div at bounding box center [360, 61] width 102 height 195
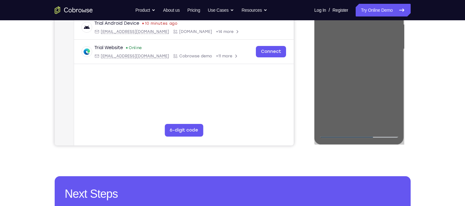
scroll to position [150, 0]
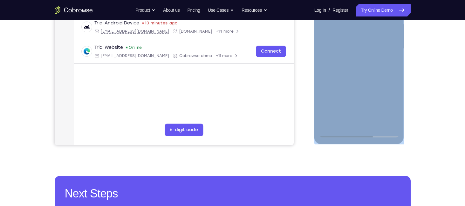
click at [315, 88] on div at bounding box center [359, 49] width 90 height 189
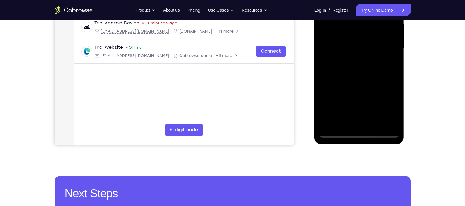
click at [319, 91] on div at bounding box center [359, 49] width 80 height 178
click at [307, 90] on div "Your Support Agent Your Customer Web iOS Android" at bounding box center [233, 28] width 356 height 235
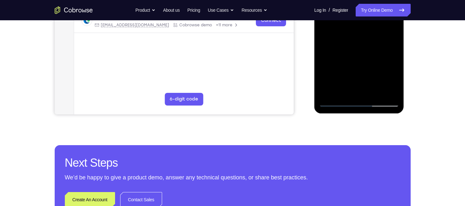
click at [344, 93] on div at bounding box center [359, 18] width 80 height 178
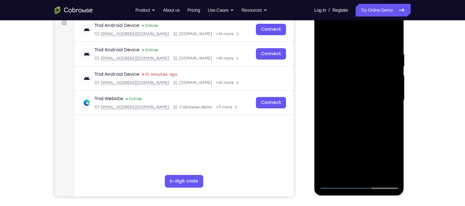
scroll to position [97, 0]
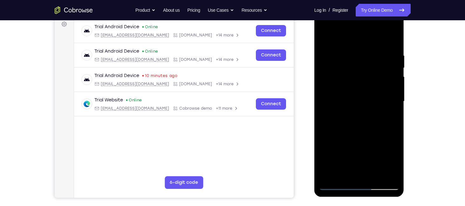
click at [352, 38] on div at bounding box center [359, 102] width 80 height 178
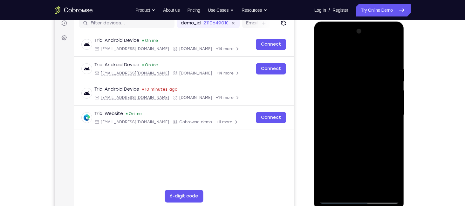
scroll to position [124, 0]
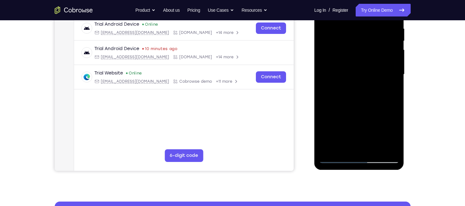
drag, startPoint x: 350, startPoint y: 58, endPoint x: 345, endPoint y: 72, distance: 14.9
click at [345, 72] on div at bounding box center [359, 75] width 80 height 178
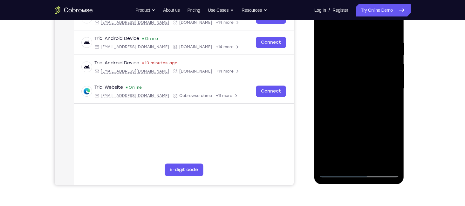
drag, startPoint x: 339, startPoint y: 44, endPoint x: 336, endPoint y: 61, distance: 17.0
click at [336, 61] on div at bounding box center [359, 89] width 80 height 178
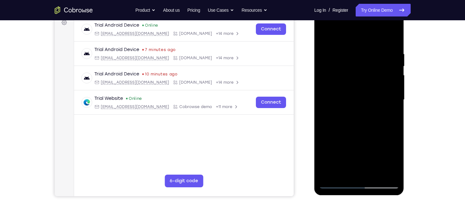
scroll to position [98, 0]
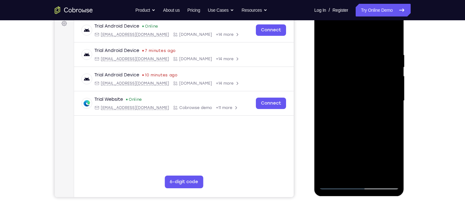
click at [328, 60] on div at bounding box center [359, 101] width 80 height 178
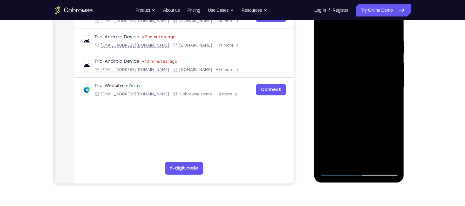
scroll to position [111, 0]
click at [323, 23] on div at bounding box center [359, 88] width 80 height 178
click at [340, 35] on div at bounding box center [359, 88] width 80 height 178
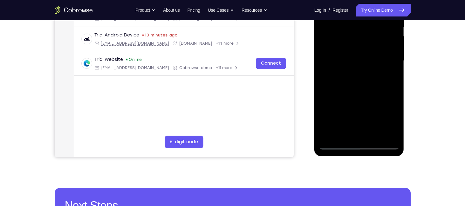
scroll to position [166, 0]
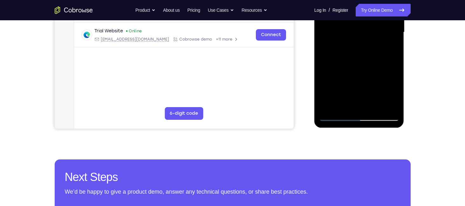
drag, startPoint x: 341, startPoint y: 60, endPoint x: 344, endPoint y: 12, distance: 47.4
click at [344, 12] on div at bounding box center [359, 32] width 80 height 178
drag, startPoint x: 339, startPoint y: 57, endPoint x: 340, endPoint y: 35, distance: 22.6
click at [340, 35] on div at bounding box center [359, 32] width 80 height 178
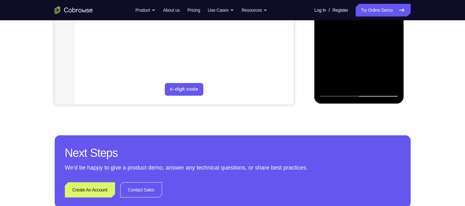
scroll to position [226, 0]
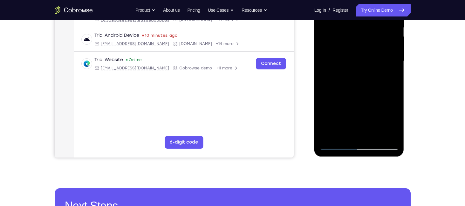
scroll to position [137, 0]
click at [328, 38] on div at bounding box center [359, 62] width 80 height 178
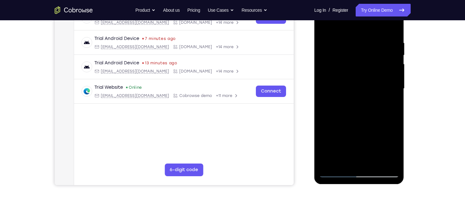
scroll to position [110, 0]
click at [325, 26] on div at bounding box center [359, 89] width 80 height 178
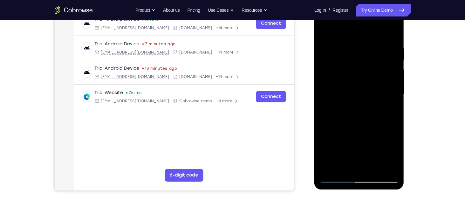
scroll to position [101, 0]
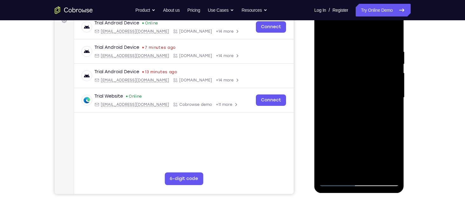
click at [348, 34] on div at bounding box center [359, 98] width 80 height 178
click at [329, 47] on div at bounding box center [359, 98] width 80 height 178
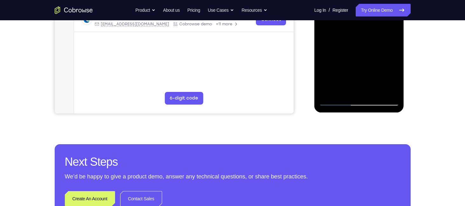
scroll to position [169, 0]
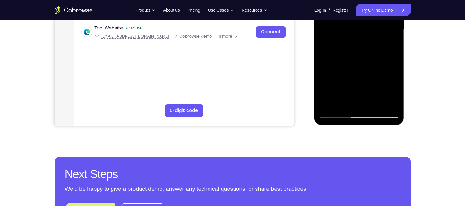
click at [386, 65] on div at bounding box center [359, 30] width 80 height 178
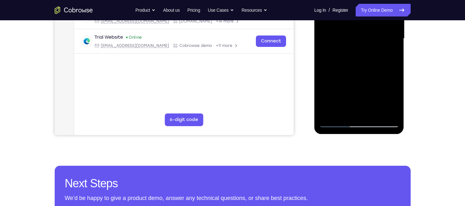
scroll to position [123, 0]
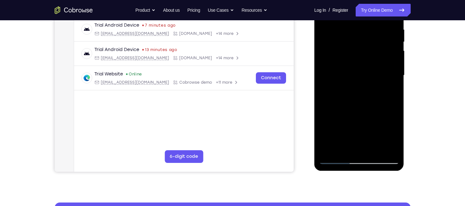
click at [397, 69] on div at bounding box center [359, 76] width 80 height 178
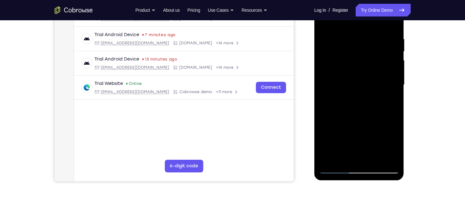
scroll to position [113, 0]
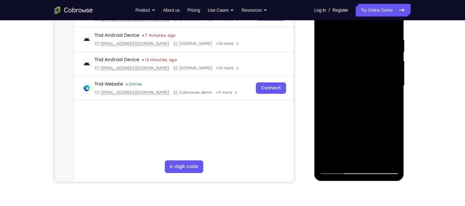
click at [395, 78] on div at bounding box center [359, 86] width 80 height 178
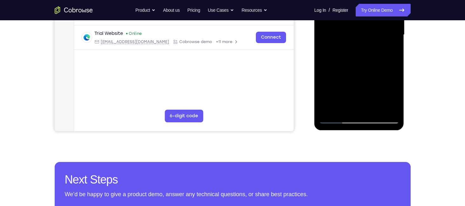
drag, startPoint x: 355, startPoint y: 73, endPoint x: 351, endPoint y: 108, distance: 35.2
click at [351, 108] on div at bounding box center [359, 35] width 80 height 178
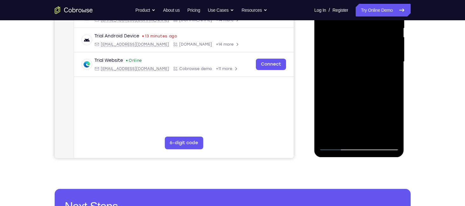
scroll to position [137, 0]
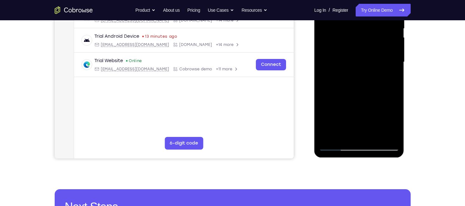
drag, startPoint x: 359, startPoint y: 128, endPoint x: 359, endPoint y: 72, distance: 55.3
drag, startPoint x: 44, startPoint y: 104, endPoint x: 304, endPoint y: 107, distance: 259.8
click at [304, 107] on div "Your Support Agent Your Customer Web iOS Android" at bounding box center [233, 41] width 356 height 235
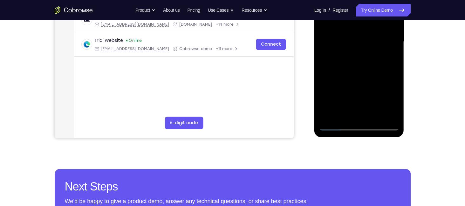
click at [336, 126] on div at bounding box center [359, 42] width 80 height 178
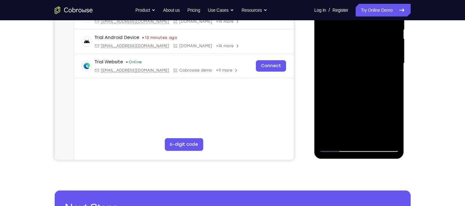
drag, startPoint x: 356, startPoint y: 112, endPoint x: 362, endPoint y: 77, distance: 35.9
click at [362, 77] on div at bounding box center [359, 64] width 80 height 178
click at [332, 46] on div at bounding box center [359, 64] width 80 height 178
drag, startPoint x: 353, startPoint y: 92, endPoint x: 352, endPoint y: 63, distance: 29.6
click at [352, 63] on div at bounding box center [359, 64] width 80 height 178
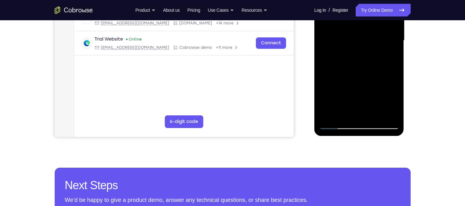
scroll to position [159, 0]
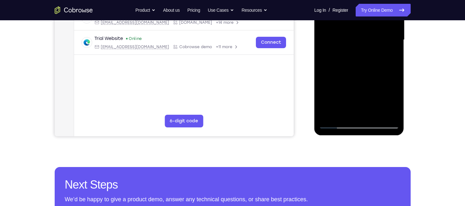
click at [328, 116] on div at bounding box center [359, 40] width 80 height 178
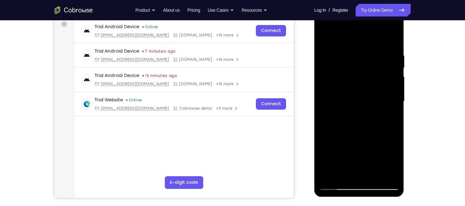
scroll to position [95, 0]
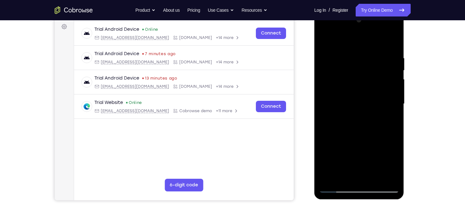
click at [390, 55] on div at bounding box center [359, 104] width 80 height 178
click at [338, 40] on div at bounding box center [359, 104] width 80 height 178
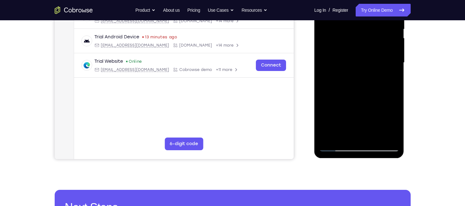
scroll to position [136, 0]
drag, startPoint x: 347, startPoint y: 11, endPoint x: 374, endPoint y: 49, distance: 46.2
click at [374, 49] on div at bounding box center [359, 63] width 80 height 178
drag, startPoint x: 382, startPoint y: 54, endPoint x: 344, endPoint y: 59, distance: 38.5
click at [344, 59] on div at bounding box center [359, 63] width 80 height 178
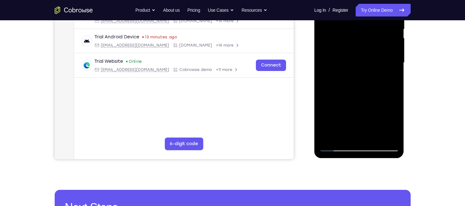
click at [390, 110] on div at bounding box center [359, 63] width 80 height 178
click at [394, 64] on div at bounding box center [359, 63] width 80 height 178
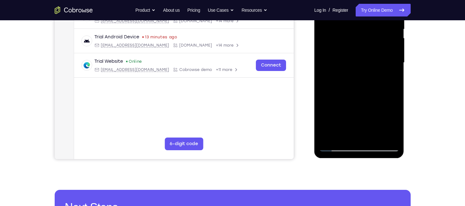
click at [394, 64] on div at bounding box center [359, 63] width 80 height 178
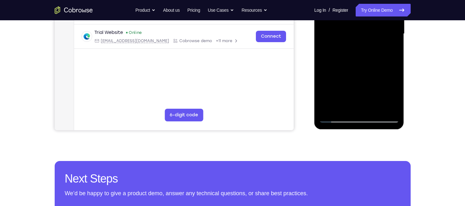
scroll to position [166, 0]
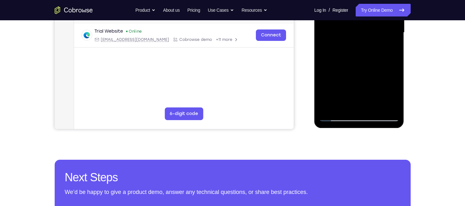
click at [335, 119] on div at bounding box center [359, 33] width 80 height 178
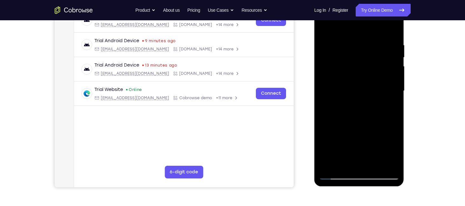
scroll to position [105, 0]
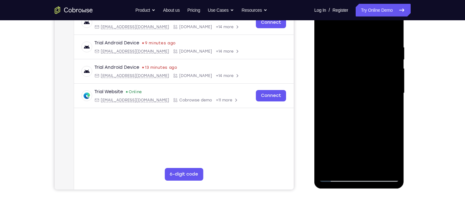
drag, startPoint x: 340, startPoint y: 111, endPoint x: 339, endPoint y: 80, distance: 31.2
click at [339, 80] on div at bounding box center [359, 93] width 80 height 178
click at [340, 55] on div at bounding box center [359, 93] width 80 height 178
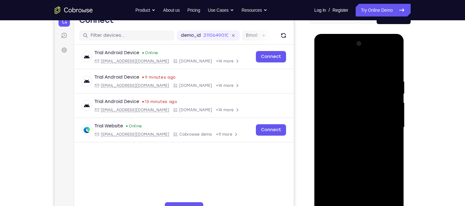
scroll to position [71, 0]
click at [392, 87] on div at bounding box center [359, 128] width 80 height 178
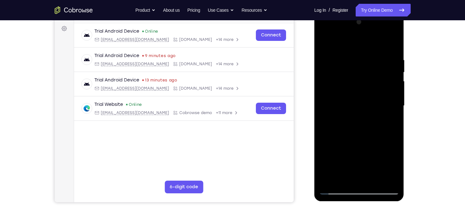
click at [394, 94] on div at bounding box center [359, 106] width 80 height 178
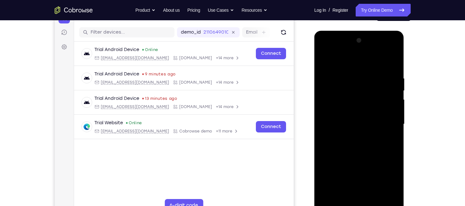
scroll to position [72, 0]
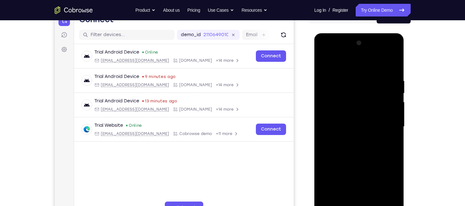
click at [394, 44] on div at bounding box center [359, 127] width 80 height 178
drag, startPoint x: 357, startPoint y: 128, endPoint x: 366, endPoint y: 47, distance: 81.9
click at [366, 47] on div at bounding box center [359, 127] width 80 height 178
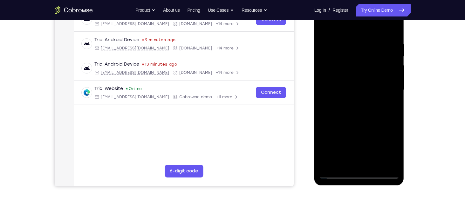
scroll to position [109, 0]
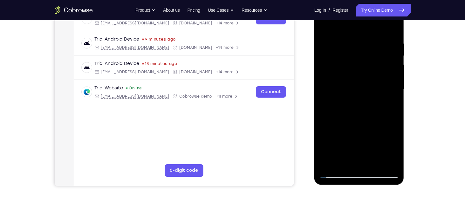
drag, startPoint x: 349, startPoint y: 111, endPoint x: 348, endPoint y: 64, distance: 46.7
click at [348, 64] on div at bounding box center [359, 90] width 80 height 178
drag, startPoint x: 342, startPoint y: 107, endPoint x: 340, endPoint y: 56, distance: 51.2
click at [340, 56] on div at bounding box center [359, 90] width 80 height 178
drag, startPoint x: 353, startPoint y: 111, endPoint x: 361, endPoint y: 42, distance: 69.0
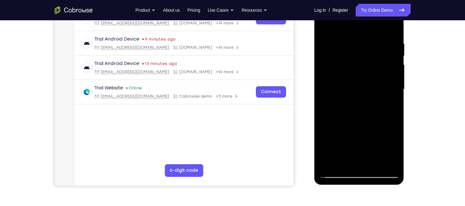
click at [361, 42] on div at bounding box center [359, 90] width 80 height 178
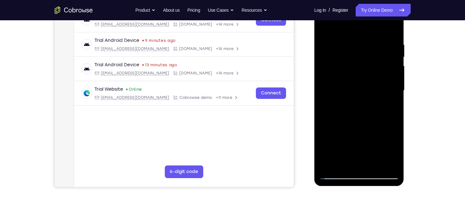
click at [373, 165] on div at bounding box center [359, 91] width 80 height 178
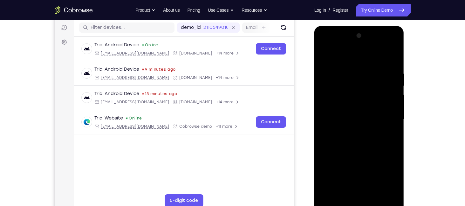
scroll to position [86, 0]
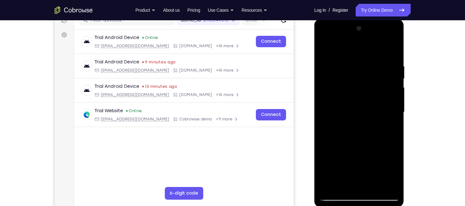
click at [361, 147] on div at bounding box center [359, 113] width 80 height 178
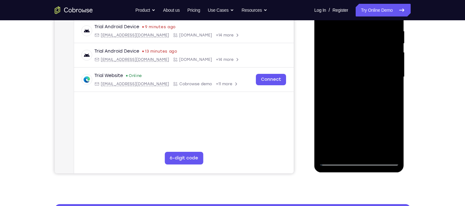
scroll to position [122, 0]
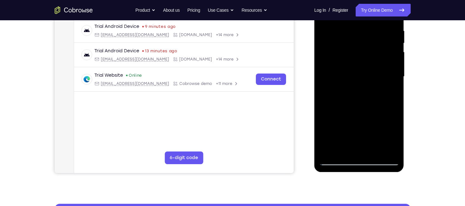
click at [362, 158] on div at bounding box center [359, 77] width 80 height 178
